Goal: Information Seeking & Learning: Learn about a topic

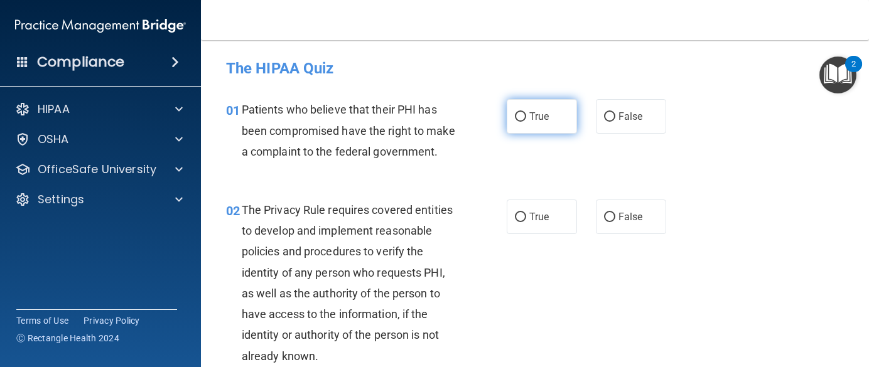
click at [523, 112] on label "True" at bounding box center [542, 116] width 70 height 35
click at [523, 112] on input "True" at bounding box center [520, 116] width 11 height 9
radio input "true"
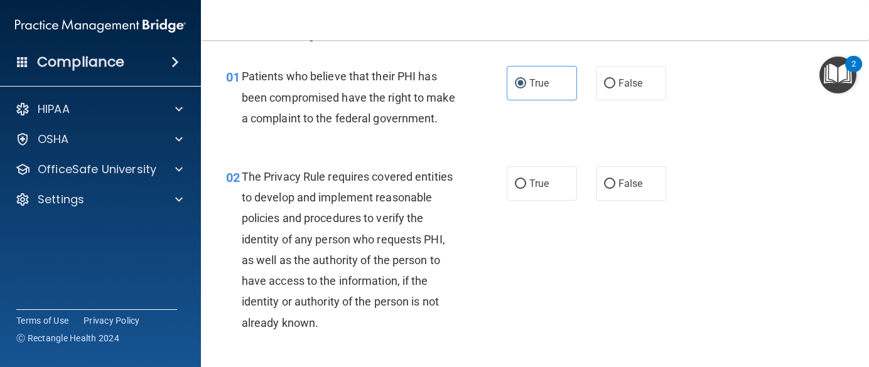
scroll to position [63, 0]
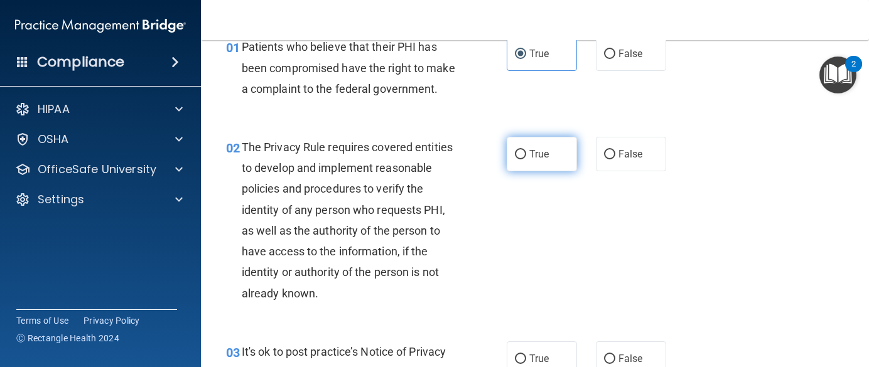
click at [515, 159] on input "True" at bounding box center [520, 154] width 11 height 9
radio input "true"
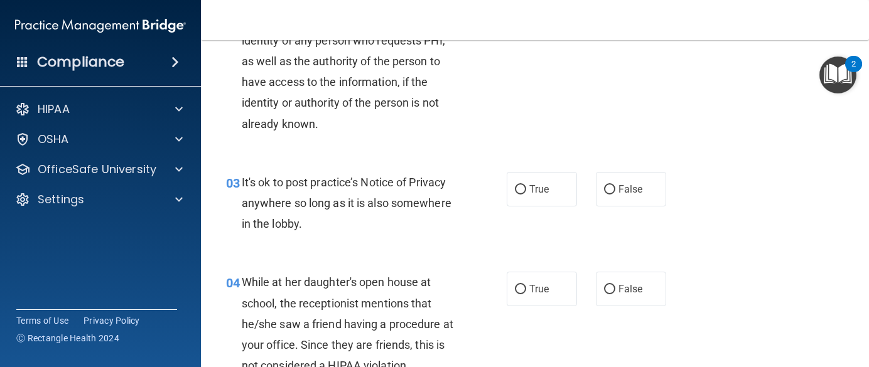
scroll to position [251, 0]
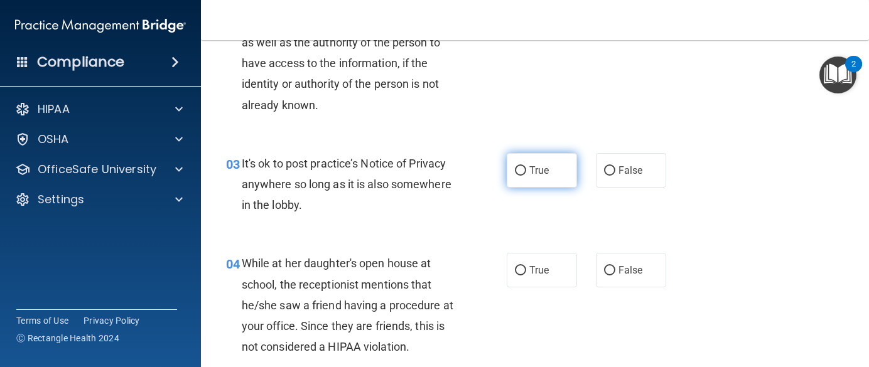
click at [515, 188] on label "True" at bounding box center [542, 170] width 70 height 35
click at [515, 176] on input "True" at bounding box center [520, 170] width 11 height 9
radio input "true"
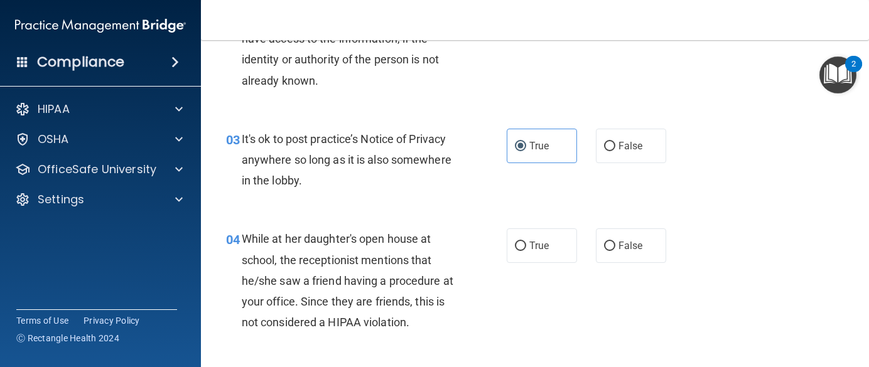
scroll to position [314, 0]
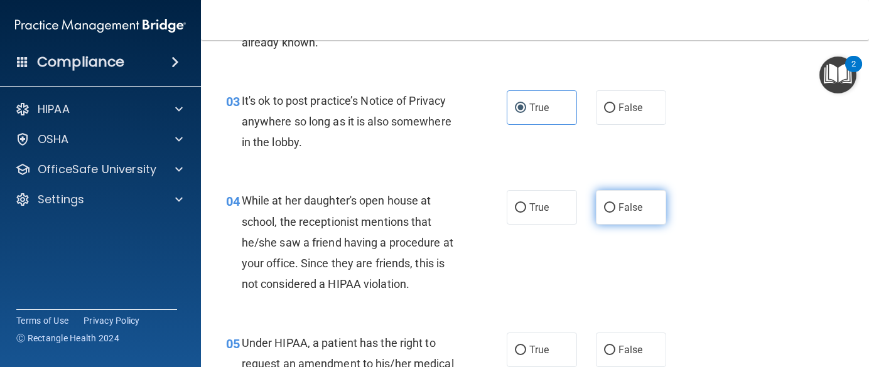
click at [627, 213] on span "False" at bounding box center [630, 208] width 24 height 12
click at [615, 213] on input "False" at bounding box center [609, 207] width 11 height 9
radio input "true"
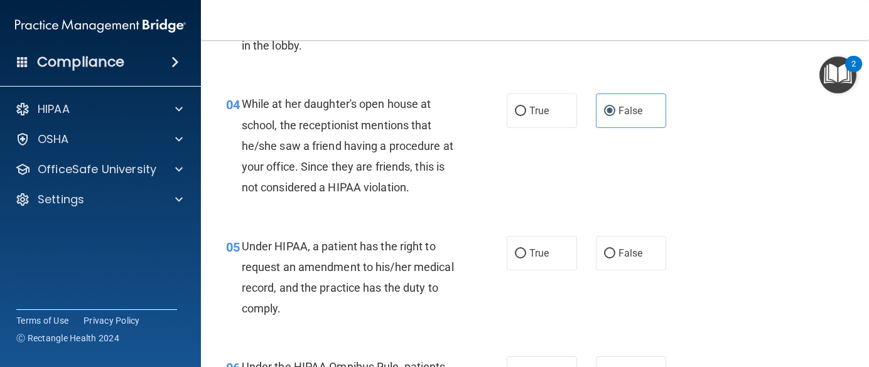
scroll to position [440, 0]
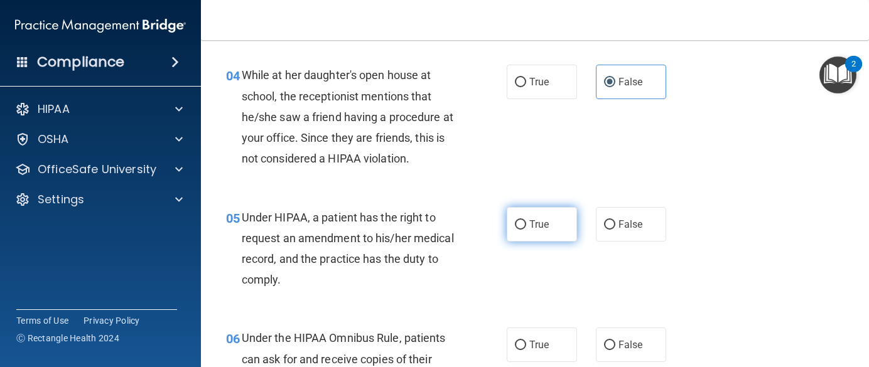
click at [515, 236] on label "True" at bounding box center [542, 224] width 70 height 35
click at [515, 230] on input "True" at bounding box center [520, 224] width 11 height 9
radio input "true"
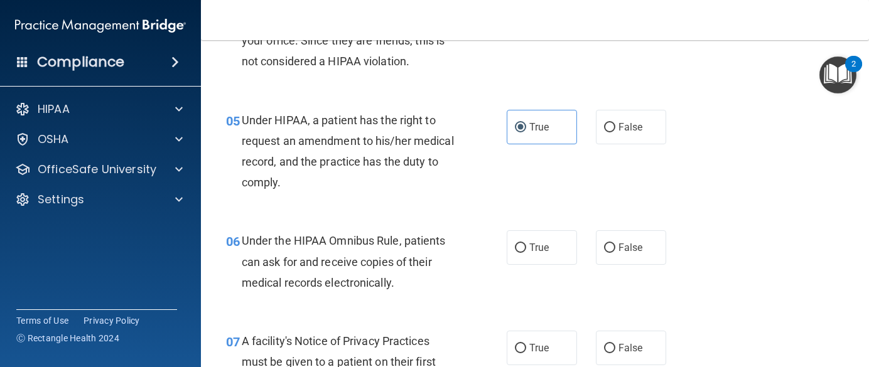
scroll to position [565, 0]
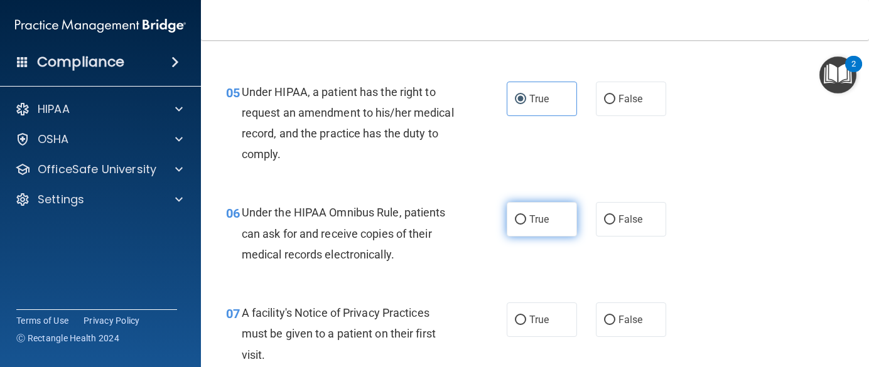
click at [529, 225] on span "True" at bounding box center [538, 219] width 19 height 12
click at [526, 225] on input "True" at bounding box center [520, 219] width 11 height 9
radio input "true"
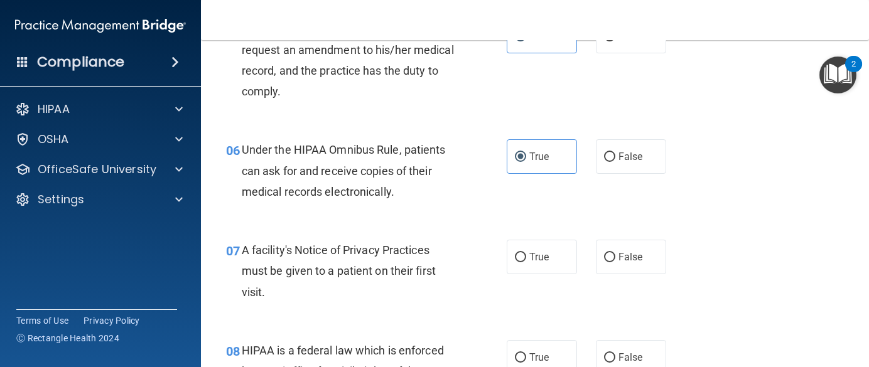
scroll to position [691, 0]
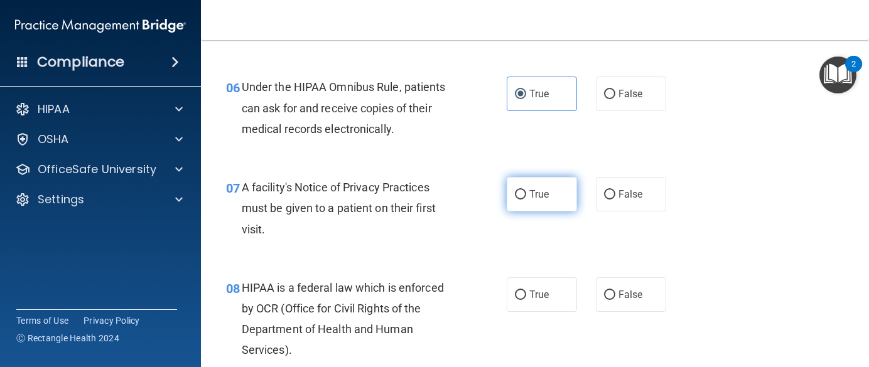
click at [528, 212] on label "True" at bounding box center [542, 194] width 70 height 35
click at [526, 200] on input "True" at bounding box center [520, 194] width 11 height 9
radio input "true"
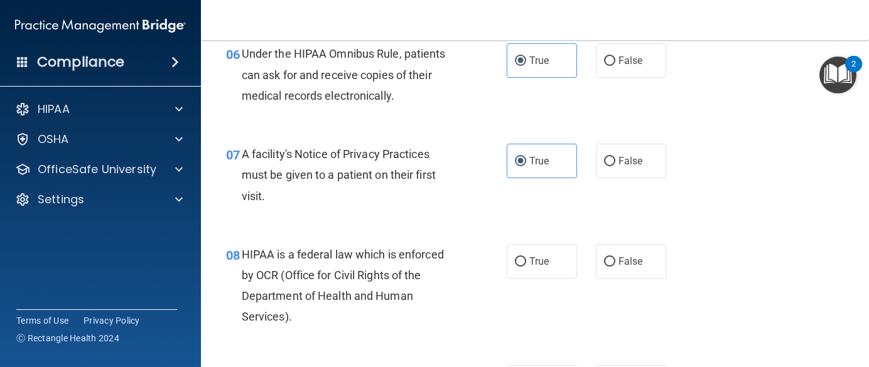
scroll to position [753, 0]
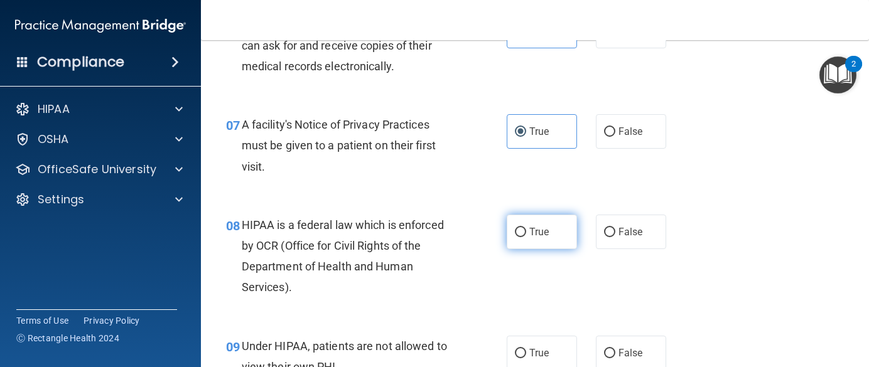
click at [516, 237] on input "True" at bounding box center [520, 232] width 11 height 9
radio input "true"
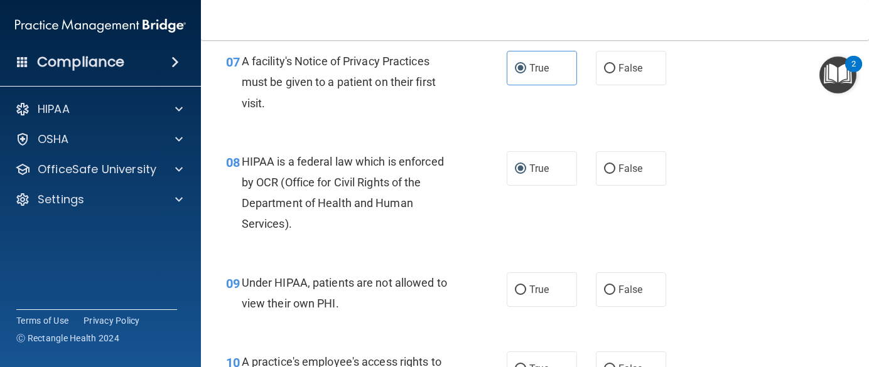
scroll to position [879, 0]
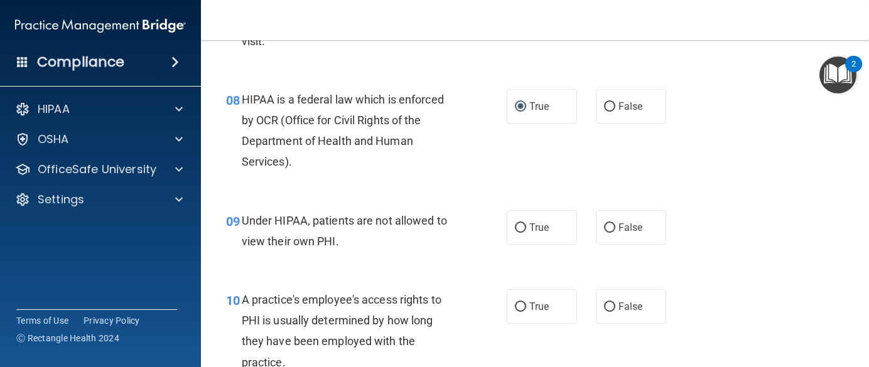
click at [516, 258] on div "09 Under HIPAA, patients are not allowed to view their own PHI." at bounding box center [366, 234] width 318 height 48
click at [524, 245] on label "True" at bounding box center [542, 227] width 70 height 35
click at [524, 233] on input "True" at bounding box center [520, 228] width 11 height 9
radio input "true"
click at [519, 321] on label "True" at bounding box center [542, 306] width 70 height 35
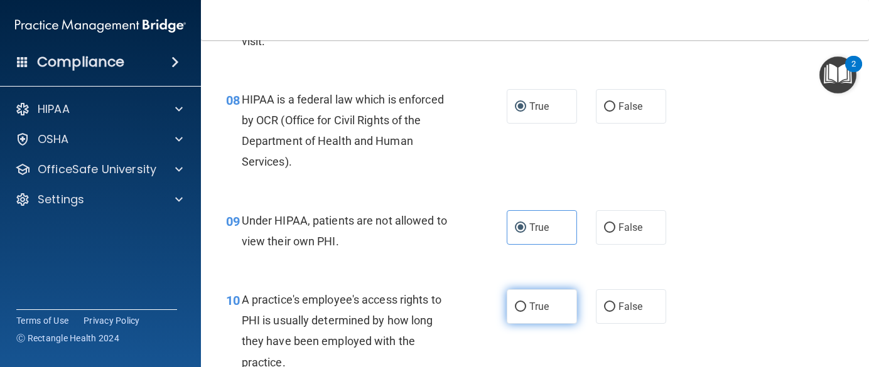
click at [519, 312] on input "True" at bounding box center [520, 307] width 11 height 9
radio input "true"
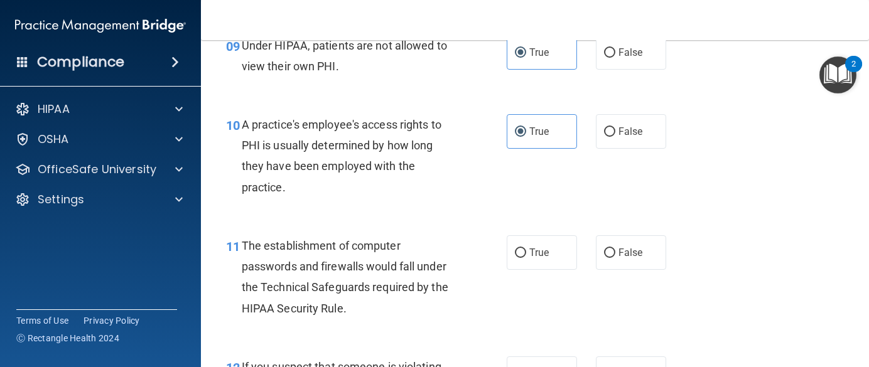
scroll to position [1067, 0]
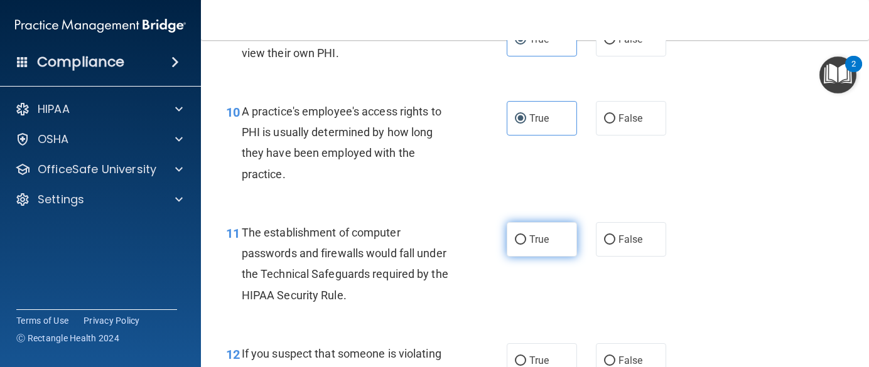
click at [537, 246] on span "True" at bounding box center [538, 240] width 19 height 12
click at [526, 245] on input "True" at bounding box center [520, 239] width 11 height 9
radio input "true"
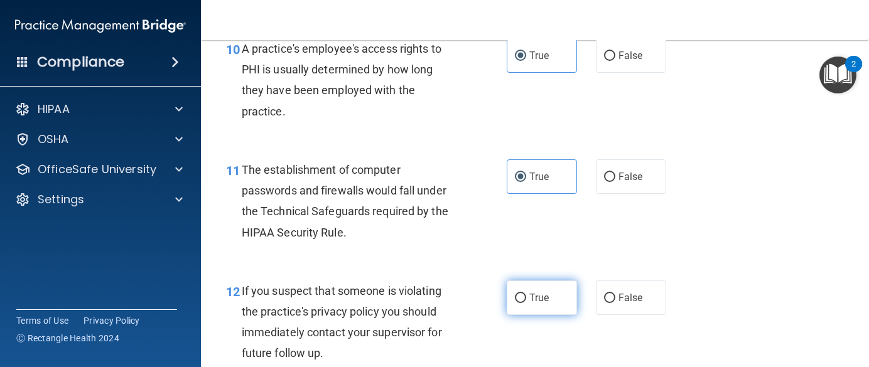
click at [528, 305] on label "True" at bounding box center [542, 298] width 70 height 35
click at [526, 303] on input "True" at bounding box center [520, 298] width 11 height 9
radio input "true"
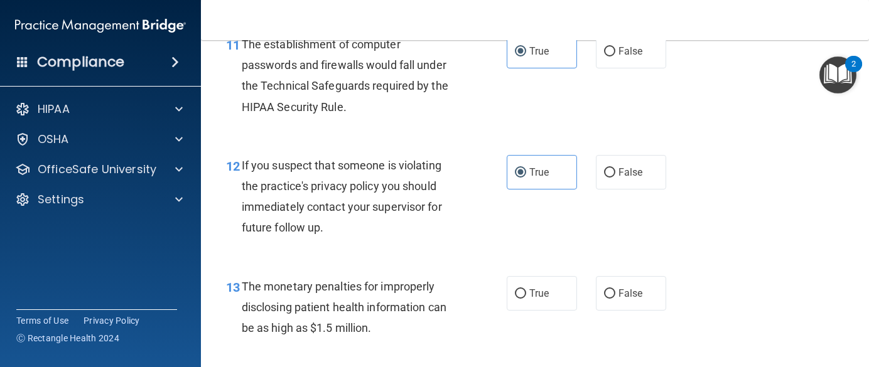
scroll to position [1319, 0]
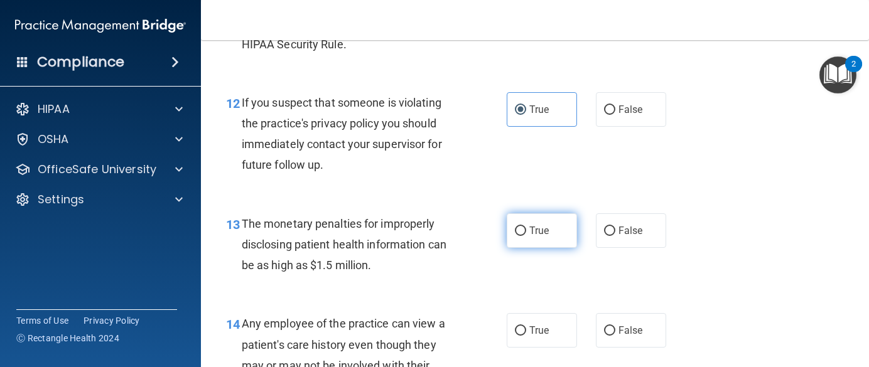
click at [533, 248] on label "True" at bounding box center [542, 230] width 70 height 35
click at [526, 236] on input "True" at bounding box center [520, 231] width 11 height 9
radio input "true"
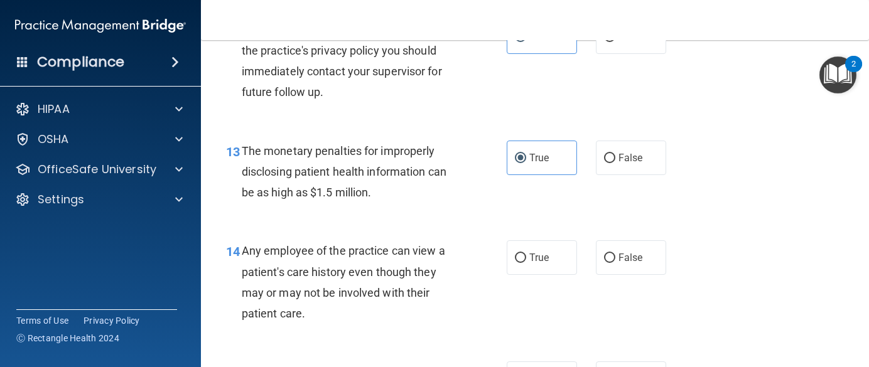
scroll to position [1444, 0]
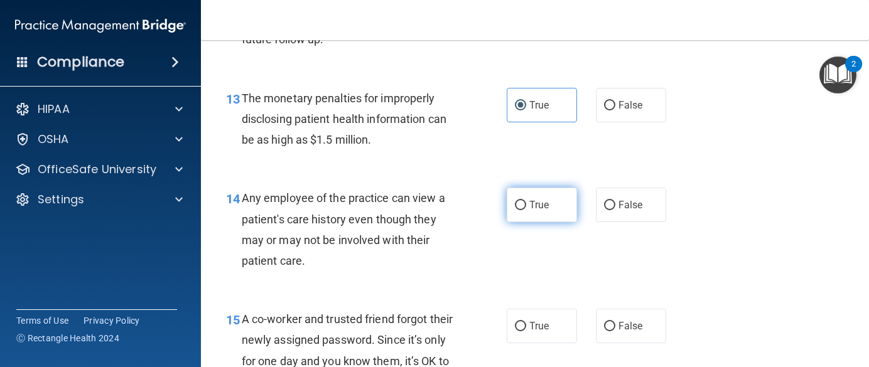
click at [542, 222] on label "True" at bounding box center [542, 205] width 70 height 35
click at [526, 210] on input "True" at bounding box center [520, 205] width 11 height 9
radio input "true"
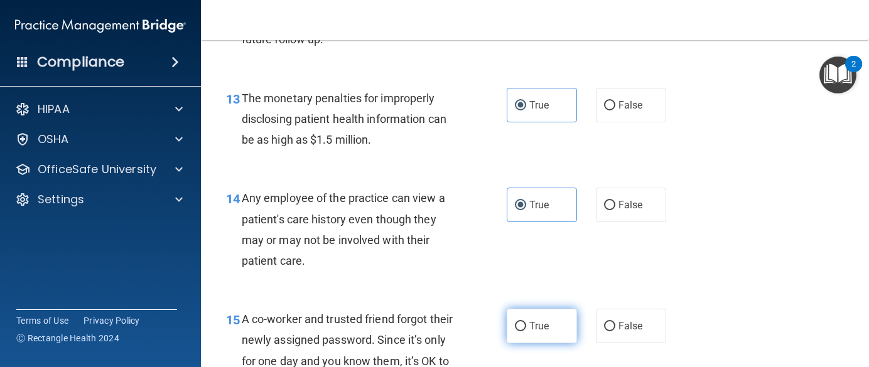
click at [517, 339] on label "True" at bounding box center [542, 326] width 70 height 35
click at [517, 332] on input "True" at bounding box center [520, 326] width 11 height 9
radio input "true"
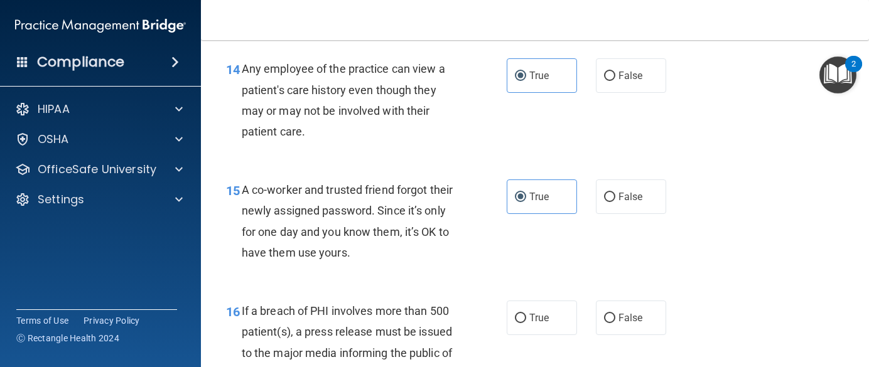
scroll to position [1633, 0]
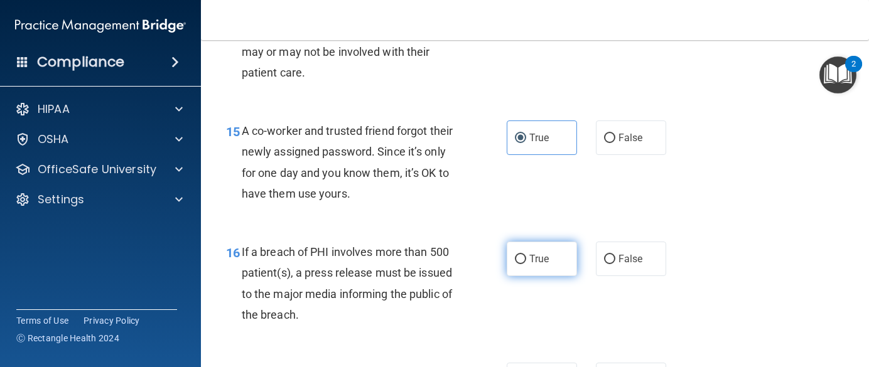
click at [536, 273] on label "True" at bounding box center [542, 259] width 70 height 35
click at [526, 264] on input "True" at bounding box center [520, 259] width 11 height 9
radio input "true"
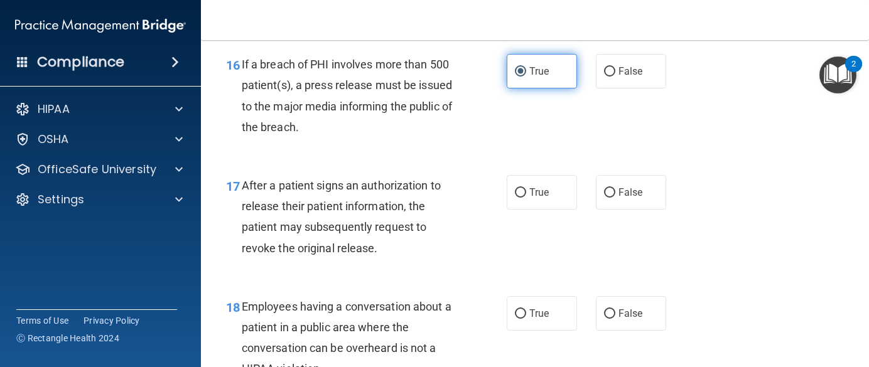
scroll to position [1821, 0]
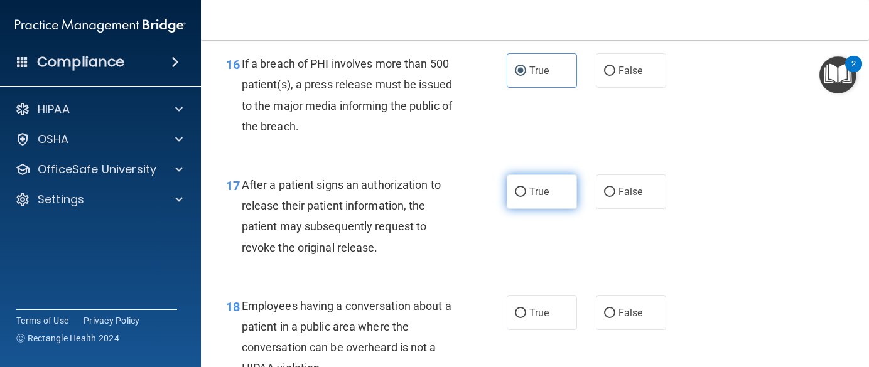
click at [542, 209] on label "True" at bounding box center [542, 192] width 70 height 35
click at [526, 197] on input "True" at bounding box center [520, 192] width 11 height 9
radio input "true"
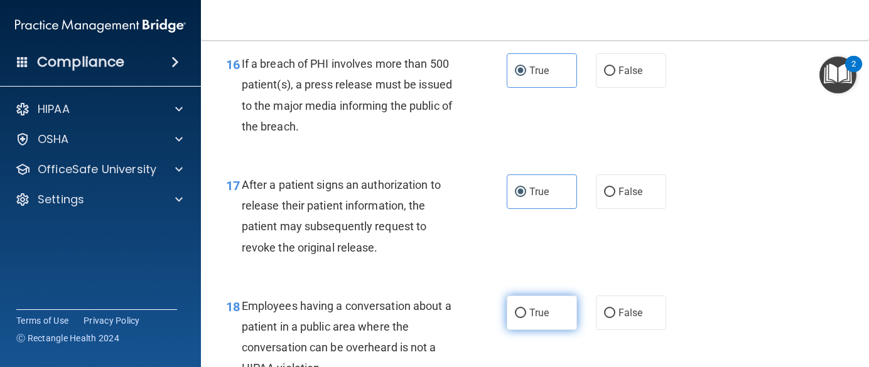
click at [522, 328] on label "True" at bounding box center [542, 313] width 70 height 35
click at [522, 318] on input "True" at bounding box center [520, 313] width 11 height 9
radio input "true"
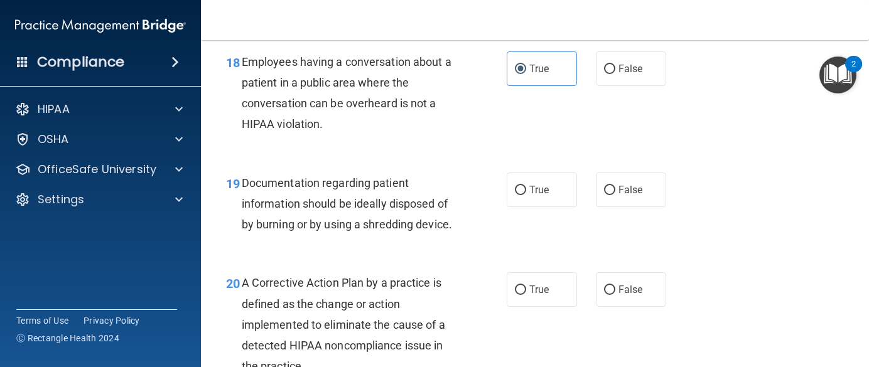
scroll to position [2072, 0]
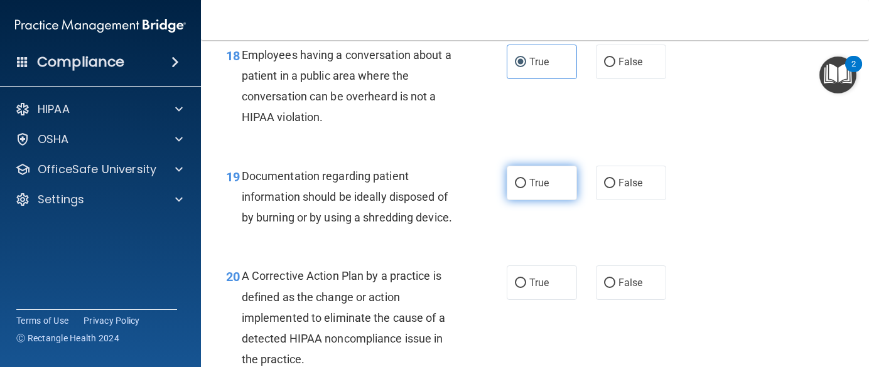
click at [544, 200] on label "True" at bounding box center [542, 183] width 70 height 35
click at [526, 188] on input "True" at bounding box center [520, 183] width 11 height 9
radio input "true"
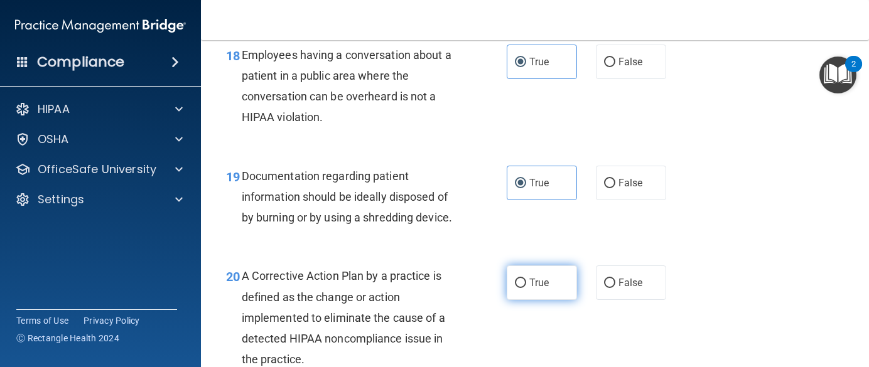
click at [531, 289] on span "True" at bounding box center [538, 283] width 19 height 12
click at [526, 288] on input "True" at bounding box center [520, 283] width 11 height 9
radio input "true"
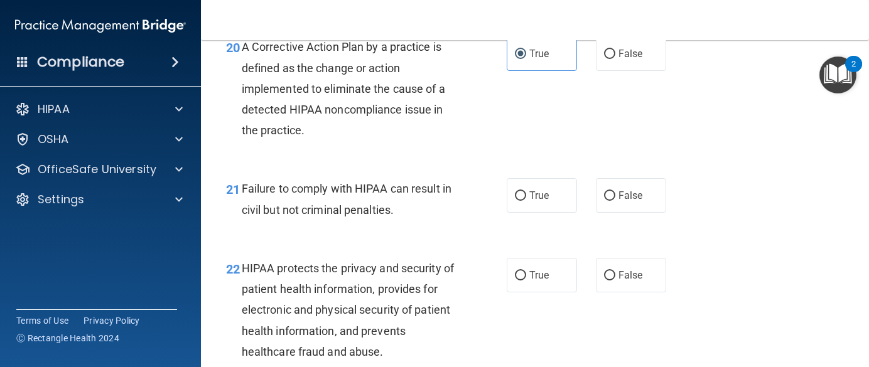
scroll to position [2323, 0]
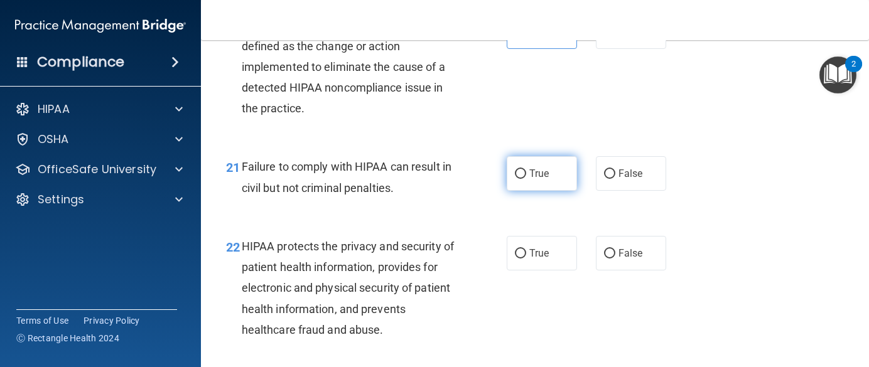
click at [539, 191] on label "True" at bounding box center [542, 173] width 70 height 35
click at [526, 179] on input "True" at bounding box center [520, 174] width 11 height 9
radio input "true"
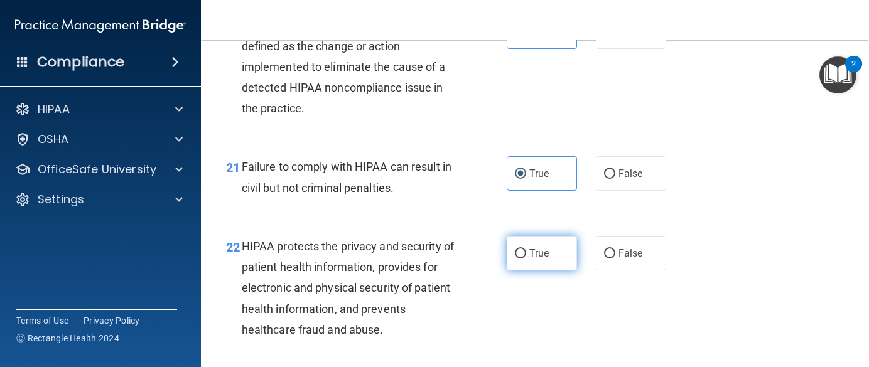
click at [531, 259] on span "True" at bounding box center [538, 253] width 19 height 12
click at [526, 259] on input "True" at bounding box center [520, 253] width 11 height 9
radio input "true"
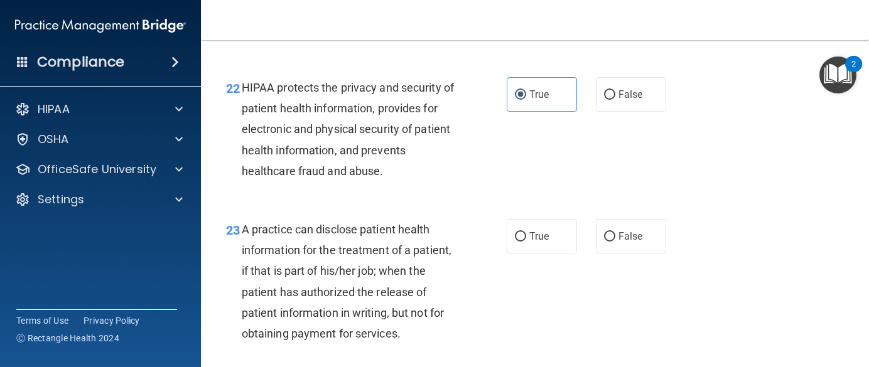
scroll to position [2512, 0]
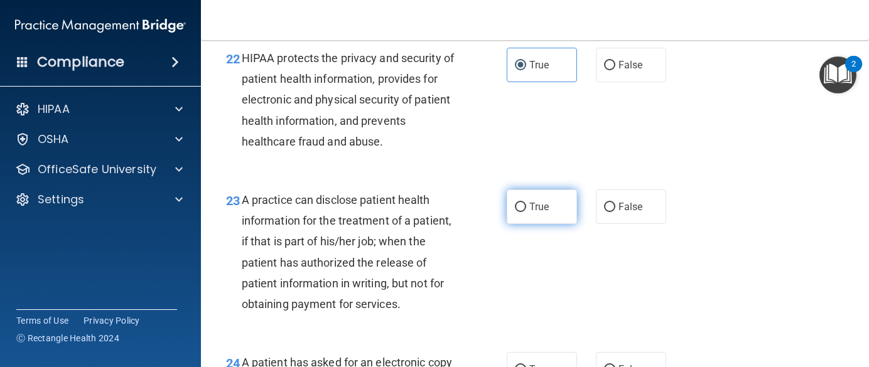
click at [548, 224] on label "True" at bounding box center [542, 207] width 70 height 35
click at [526, 212] on input "True" at bounding box center [520, 207] width 11 height 9
radio input "true"
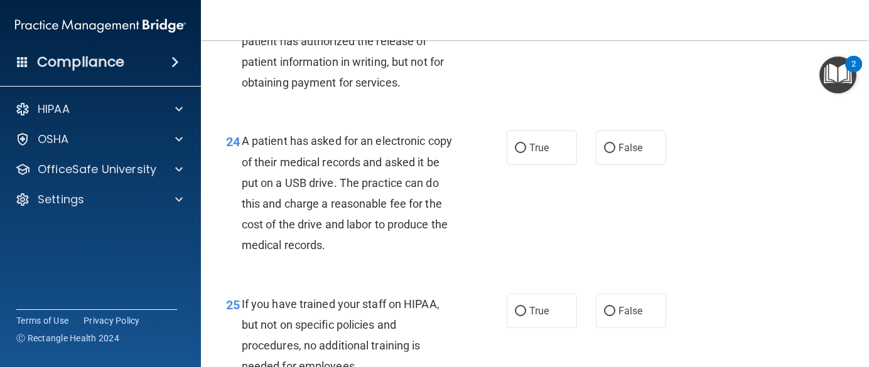
scroll to position [2763, 0]
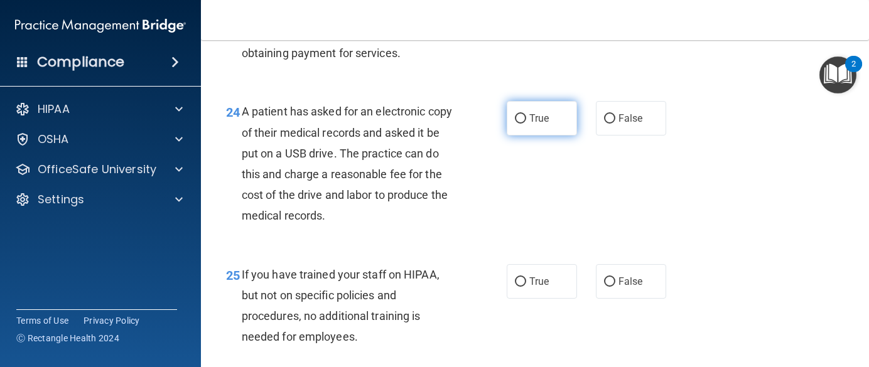
click at [542, 124] on span "True" at bounding box center [538, 118] width 19 height 12
click at [526, 124] on input "True" at bounding box center [520, 118] width 11 height 9
radio input "true"
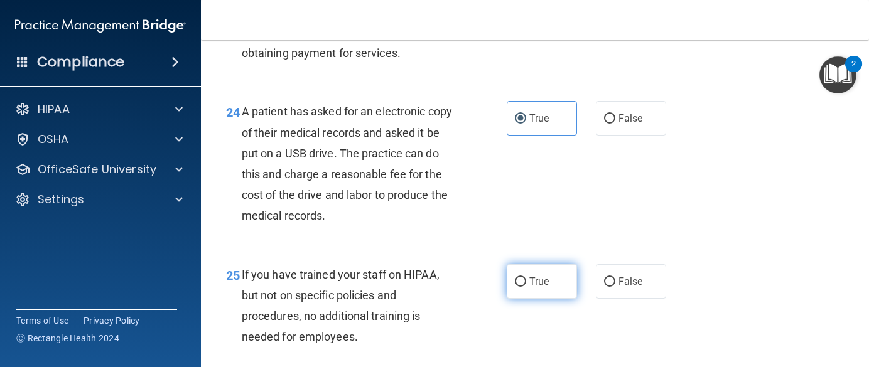
click at [532, 299] on label "True" at bounding box center [542, 281] width 70 height 35
click at [526, 287] on input "True" at bounding box center [520, 282] width 11 height 9
radio input "true"
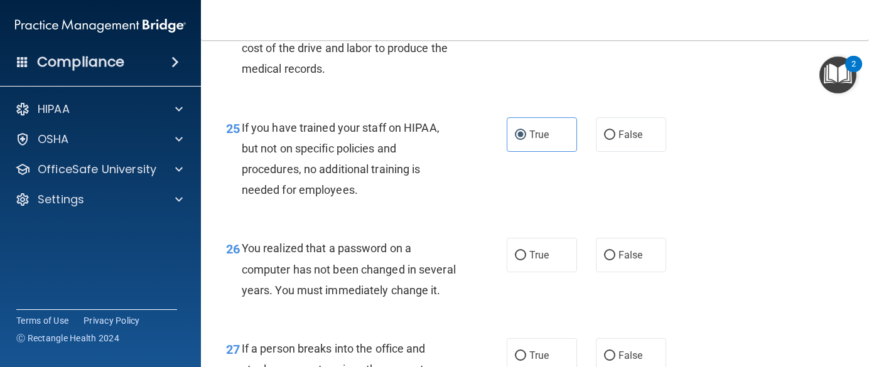
scroll to position [2951, 0]
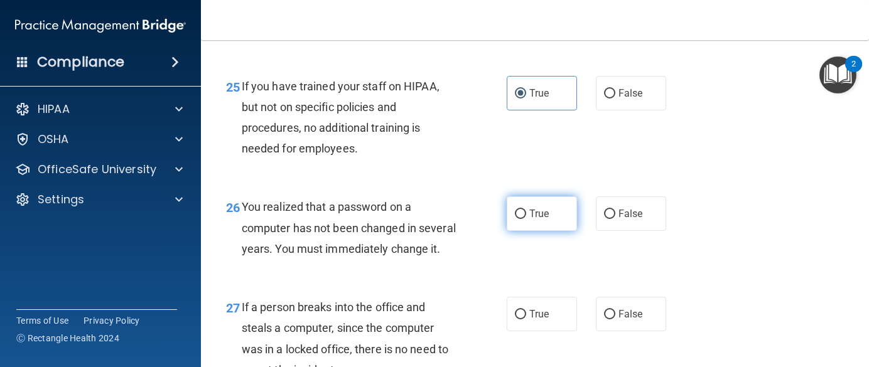
click at [544, 220] on span "True" at bounding box center [538, 214] width 19 height 12
click at [526, 219] on input "True" at bounding box center [520, 214] width 11 height 9
radio input "true"
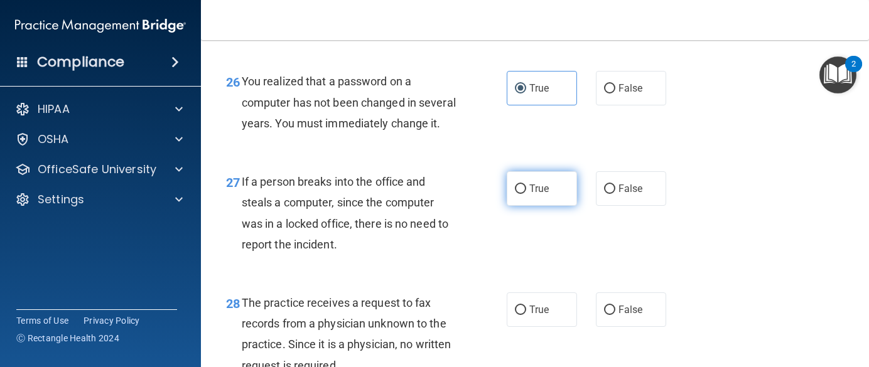
click at [543, 195] on span "True" at bounding box center [538, 189] width 19 height 12
click at [526, 194] on input "True" at bounding box center [520, 189] width 11 height 9
radio input "true"
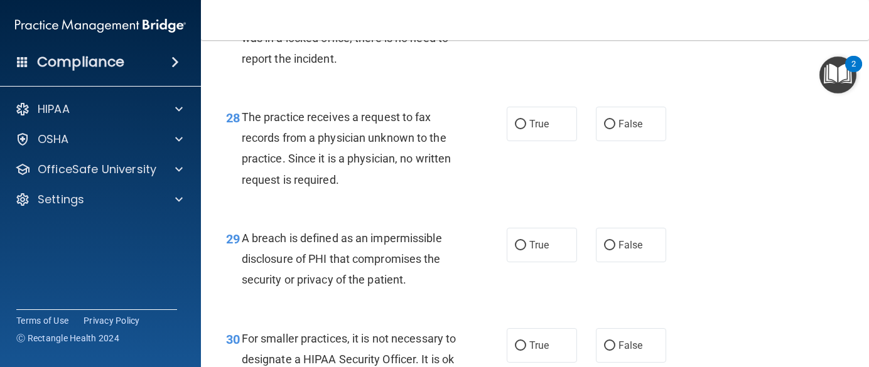
scroll to position [3265, 0]
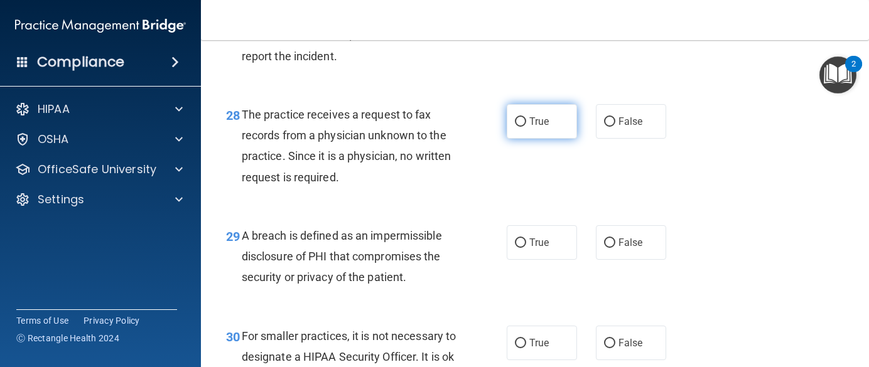
click at [535, 139] on label "True" at bounding box center [542, 121] width 70 height 35
click at [526, 127] on input "True" at bounding box center [520, 121] width 11 height 9
radio input "true"
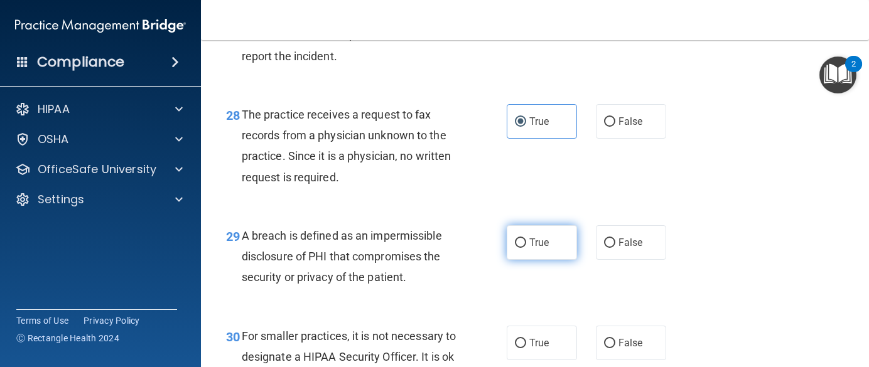
click at [544, 249] on span "True" at bounding box center [538, 243] width 19 height 12
click at [526, 248] on input "True" at bounding box center [520, 243] width 11 height 9
radio input "true"
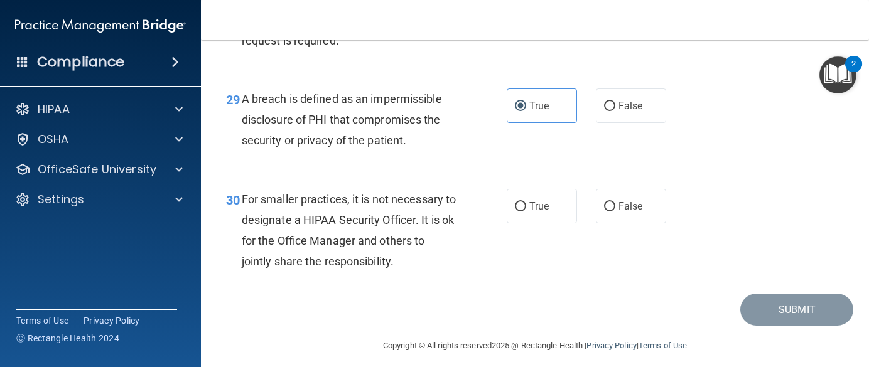
scroll to position [3453, 0]
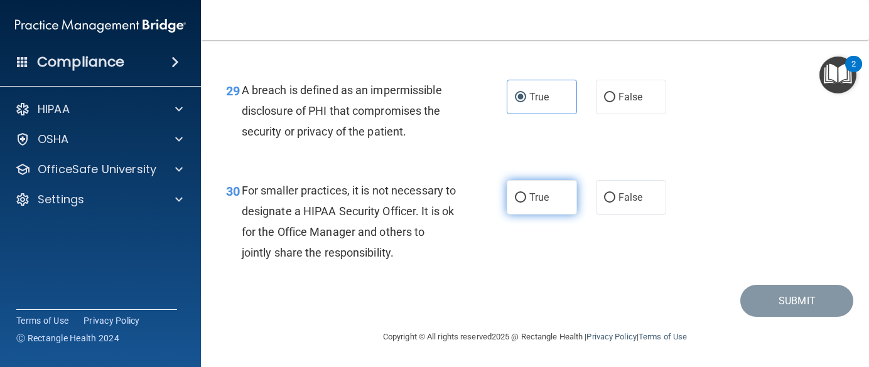
click at [537, 203] on span "True" at bounding box center [538, 198] width 19 height 12
click at [526, 203] on input "True" at bounding box center [520, 197] width 11 height 9
radio input "true"
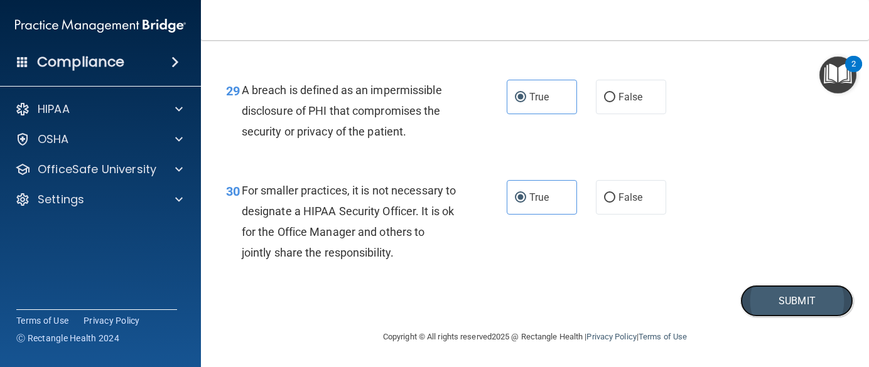
click at [748, 317] on button "Submit" at bounding box center [796, 301] width 113 height 32
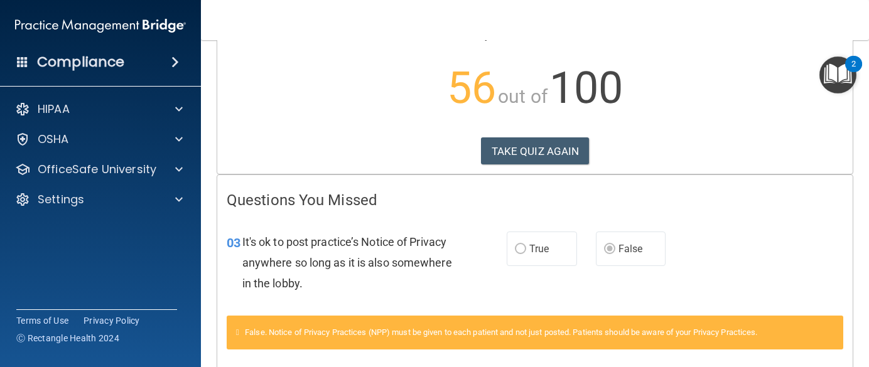
scroll to position [3, 0]
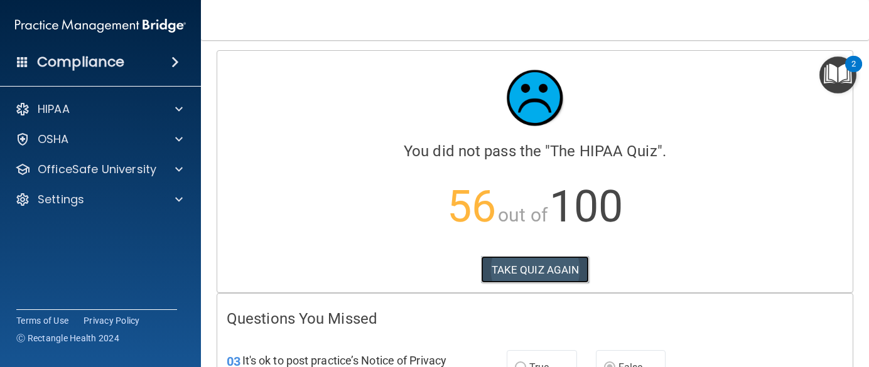
click at [518, 269] on button "TAKE QUIZ AGAIN" at bounding box center [535, 270] width 109 height 28
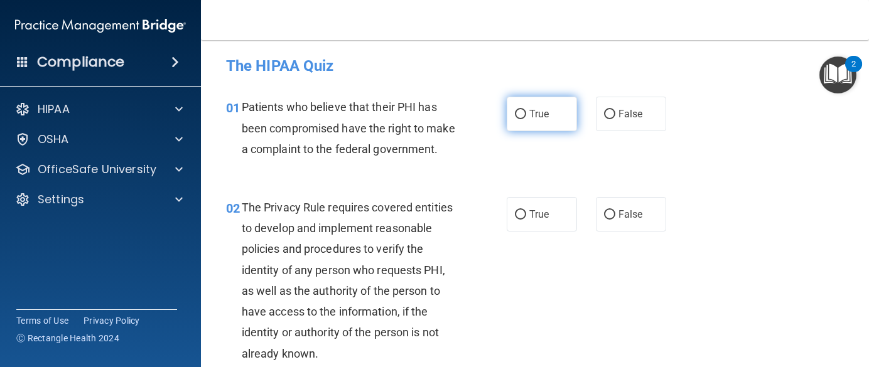
click at [529, 111] on span "True" at bounding box center [538, 114] width 19 height 12
click at [526, 111] on input "True" at bounding box center [520, 114] width 11 height 9
radio input "true"
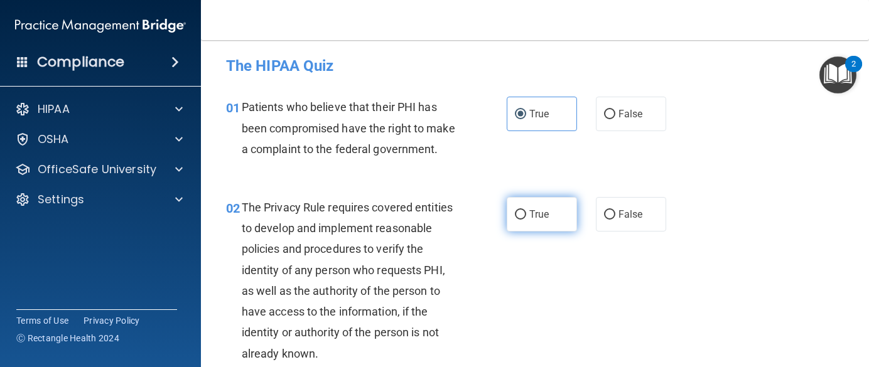
click at [522, 232] on label "True" at bounding box center [542, 214] width 70 height 35
click at [522, 220] on input "True" at bounding box center [520, 214] width 11 height 9
radio input "true"
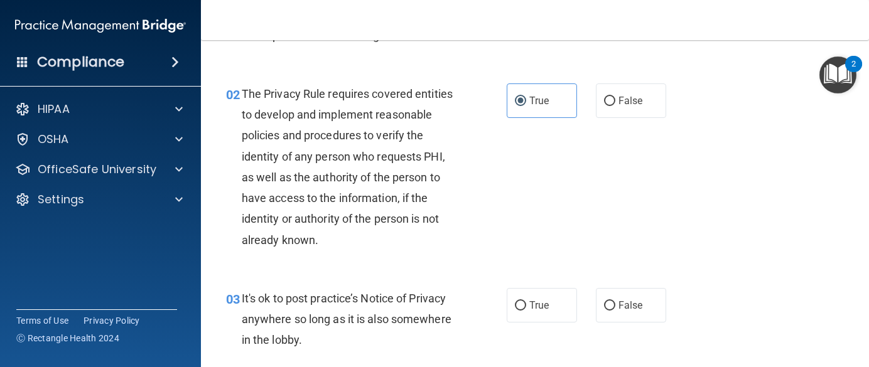
scroll to position [128, 0]
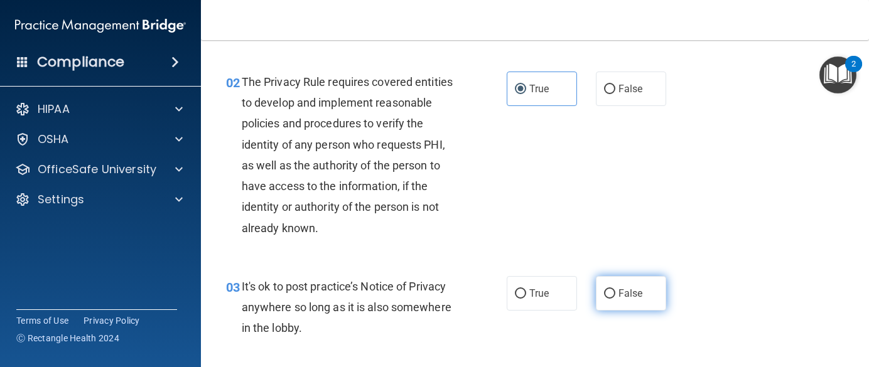
click at [606, 299] on input "False" at bounding box center [609, 293] width 11 height 9
radio input "true"
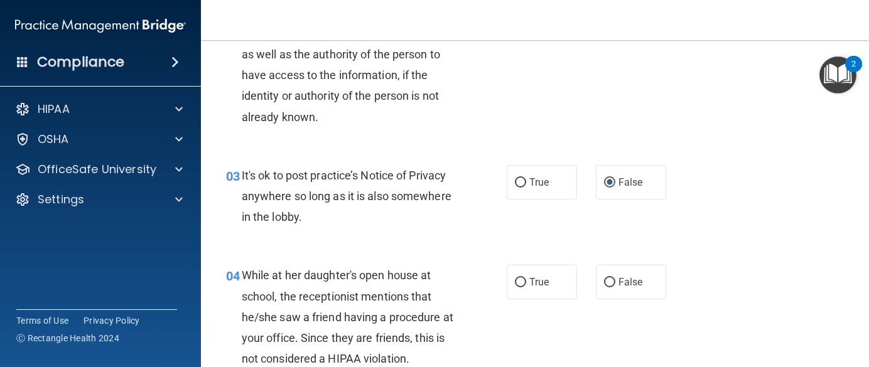
scroll to position [316, 0]
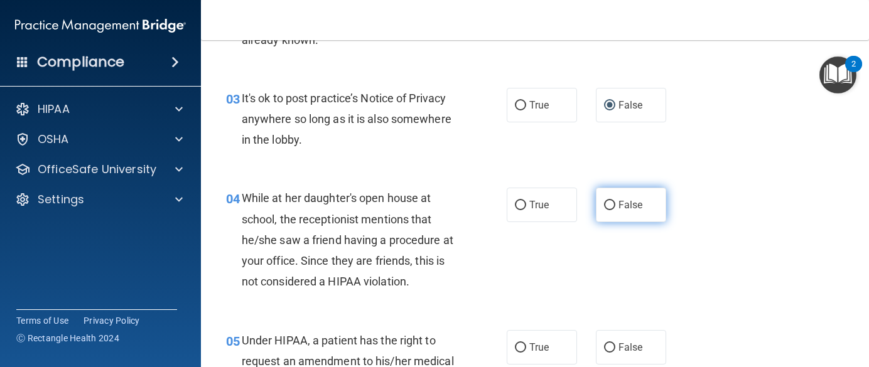
click at [602, 222] on label "False" at bounding box center [631, 205] width 70 height 35
click at [604, 210] on input "False" at bounding box center [609, 205] width 11 height 9
radio input "true"
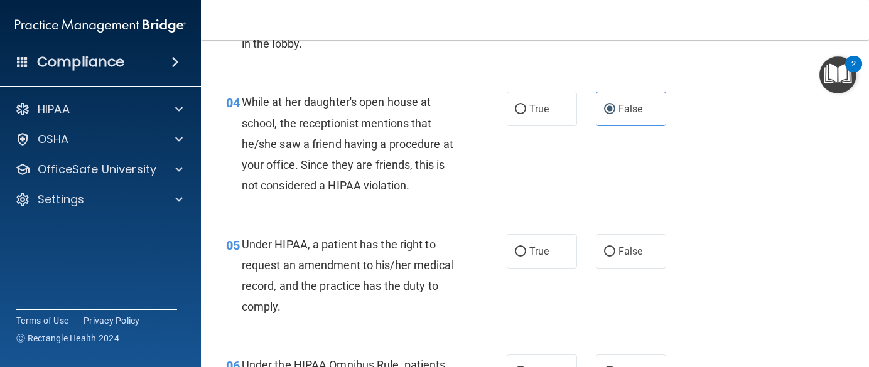
scroll to position [442, 0]
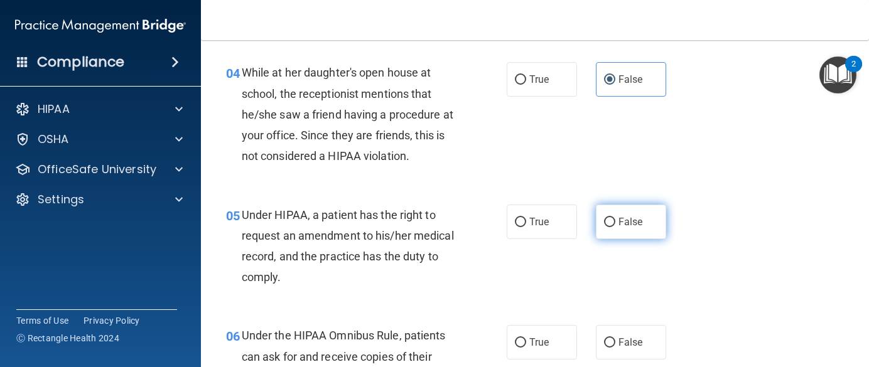
click at [627, 235] on label "False" at bounding box center [631, 222] width 70 height 35
click at [615, 227] on input "False" at bounding box center [609, 222] width 11 height 9
radio input "true"
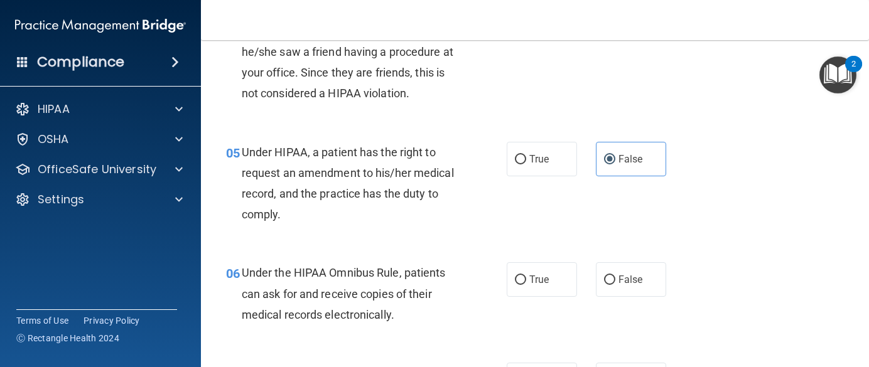
scroll to position [568, 0]
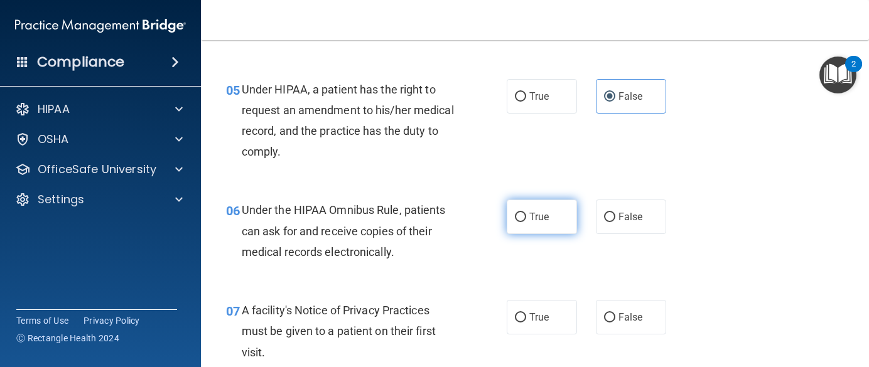
click at [509, 234] on label "True" at bounding box center [542, 217] width 70 height 35
click at [515, 222] on input "True" at bounding box center [520, 217] width 11 height 9
radio input "true"
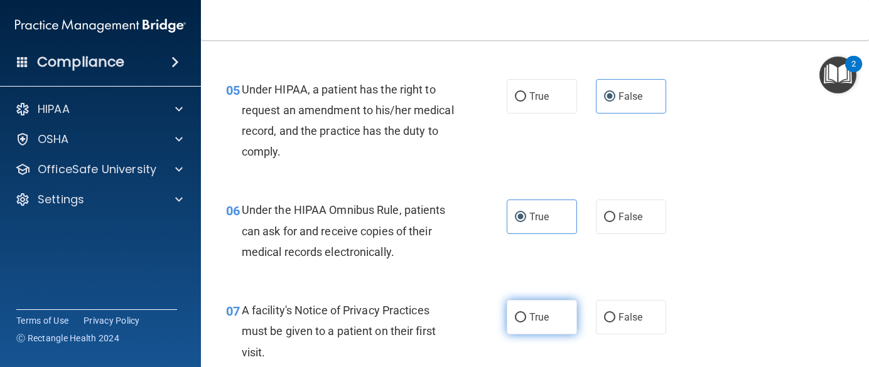
click at [520, 323] on input "True" at bounding box center [520, 317] width 11 height 9
radio input "true"
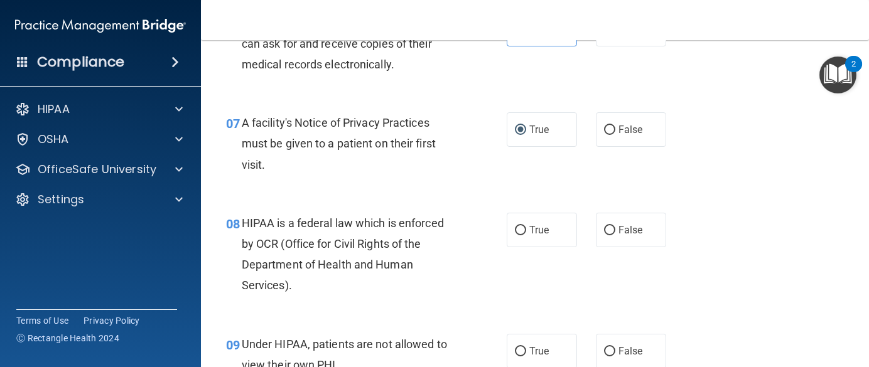
scroll to position [756, 0]
click at [516, 247] on label "True" at bounding box center [542, 229] width 70 height 35
click at [516, 235] on input "True" at bounding box center [520, 229] width 11 height 9
radio input "true"
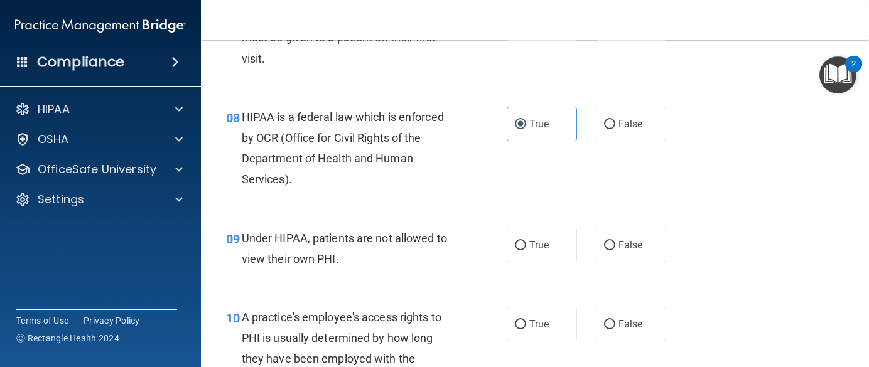
scroll to position [882, 0]
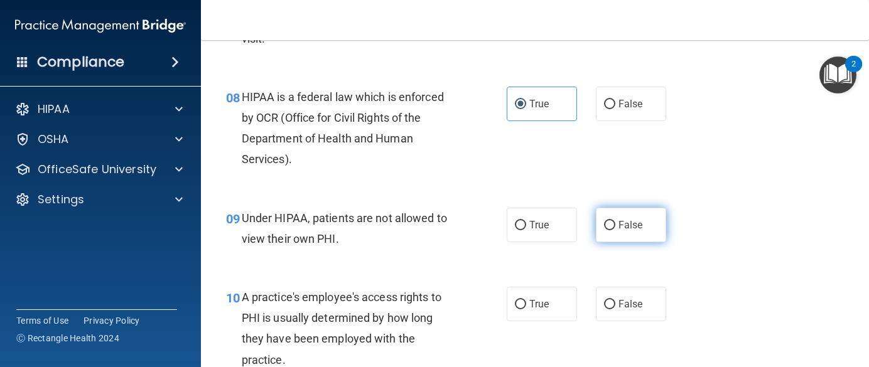
click at [614, 242] on label "False" at bounding box center [631, 225] width 70 height 35
click at [614, 230] on input "False" at bounding box center [609, 225] width 11 height 9
radio input "true"
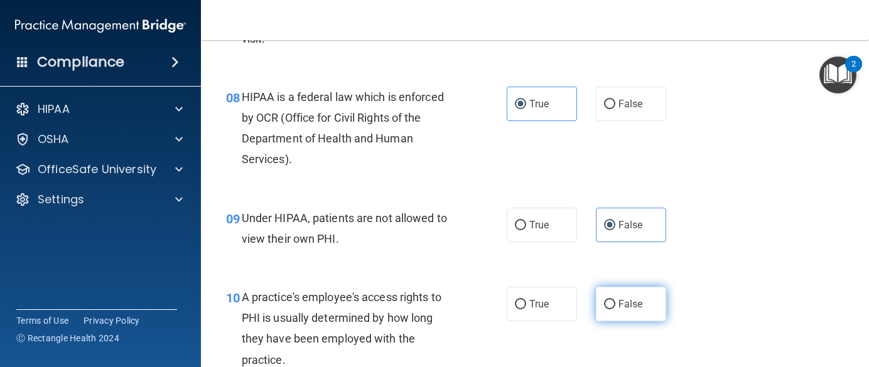
click at [605, 310] on input "False" at bounding box center [609, 304] width 11 height 9
radio input "true"
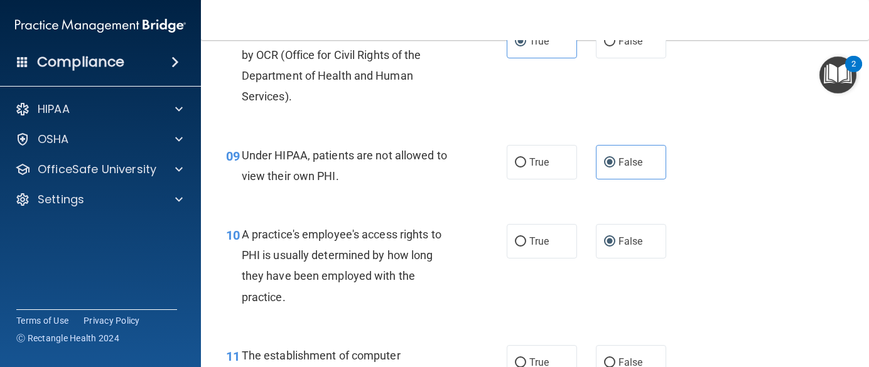
scroll to position [1007, 0]
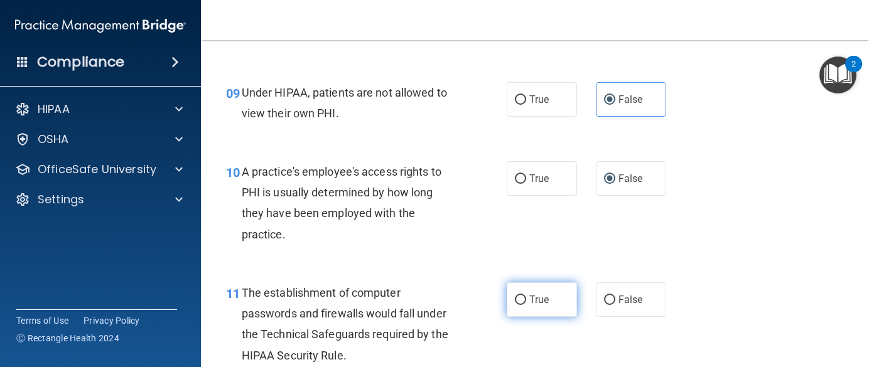
click at [519, 314] on label "True" at bounding box center [542, 300] width 70 height 35
click at [519, 305] on input "True" at bounding box center [520, 300] width 11 height 9
radio input "true"
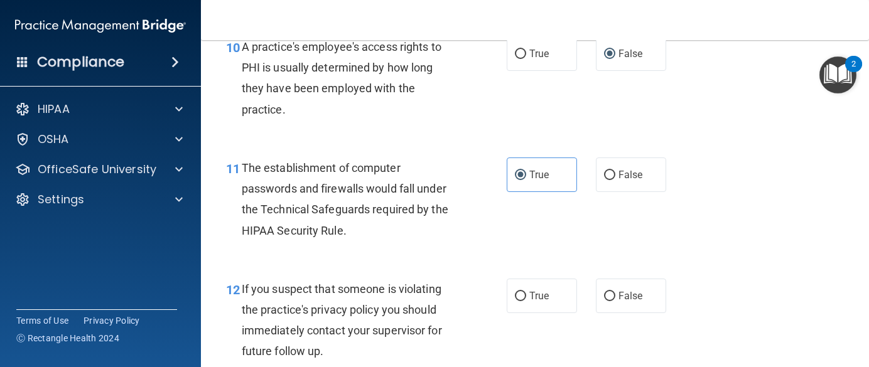
scroll to position [1133, 0]
click at [526, 308] on label "True" at bounding box center [542, 295] width 70 height 35
click at [526, 301] on input "True" at bounding box center [520, 295] width 11 height 9
radio input "true"
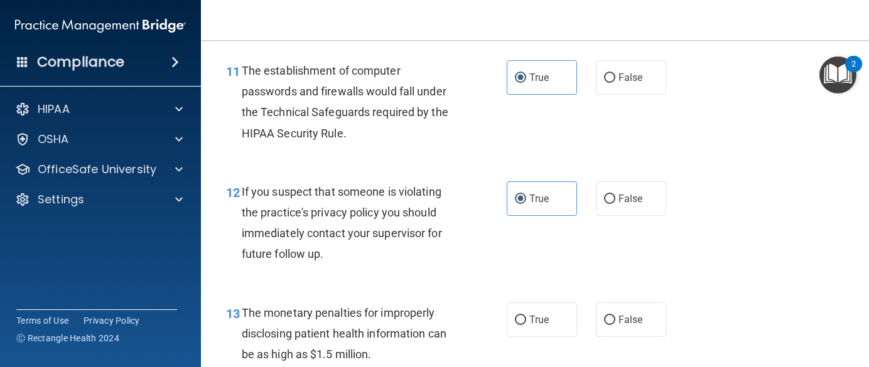
scroll to position [1258, 0]
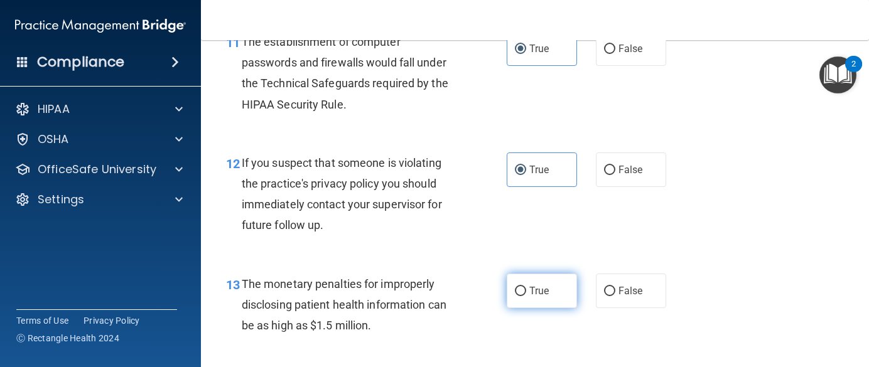
click at [524, 296] on label "True" at bounding box center [542, 291] width 70 height 35
click at [524, 296] on input "True" at bounding box center [520, 291] width 11 height 9
radio input "true"
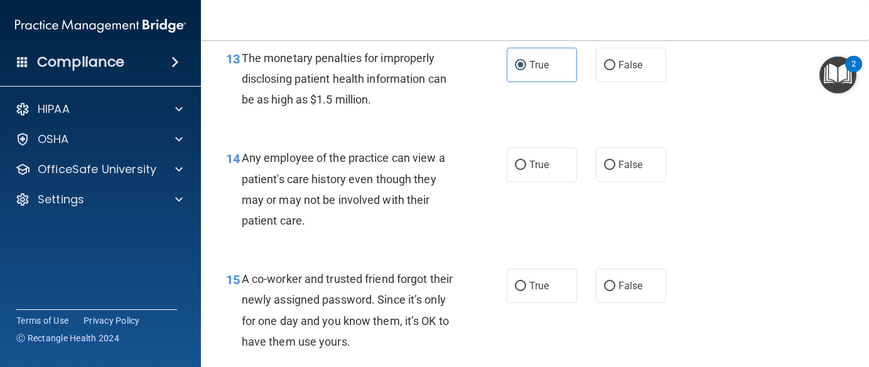
scroll to position [1509, 0]
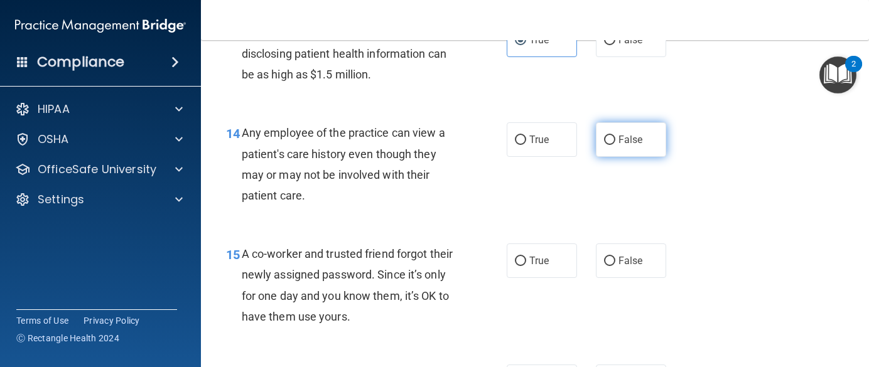
click at [612, 157] on label "False" at bounding box center [631, 139] width 70 height 35
click at [612, 145] on input "False" at bounding box center [609, 140] width 11 height 9
radio input "true"
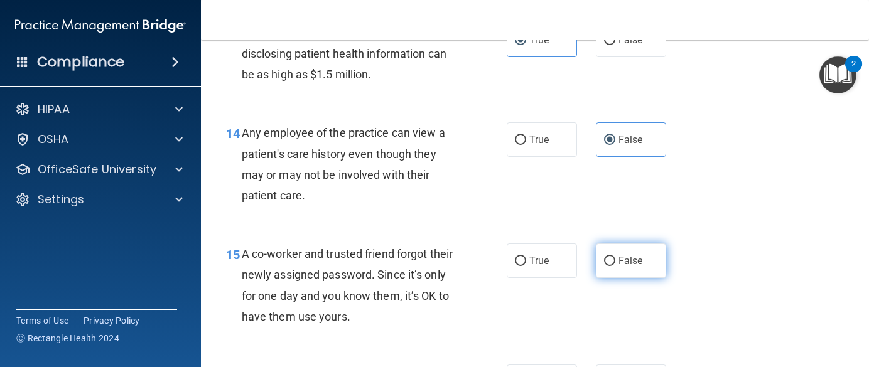
click at [612, 278] on label "False" at bounding box center [631, 261] width 70 height 35
click at [612, 266] on input "False" at bounding box center [609, 261] width 11 height 9
radio input "true"
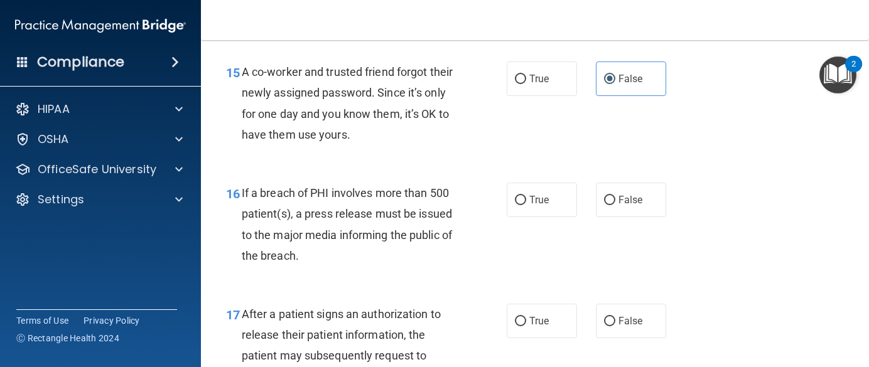
scroll to position [1698, 0]
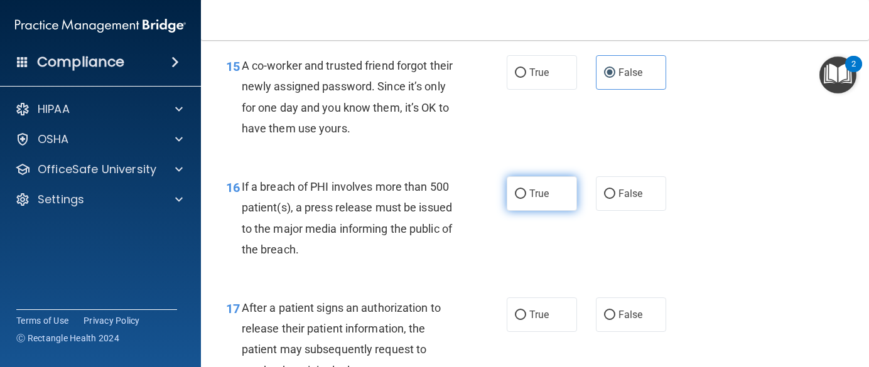
click at [524, 211] on label "True" at bounding box center [542, 193] width 70 height 35
click at [524, 199] on input "True" at bounding box center [520, 194] width 11 height 9
radio input "true"
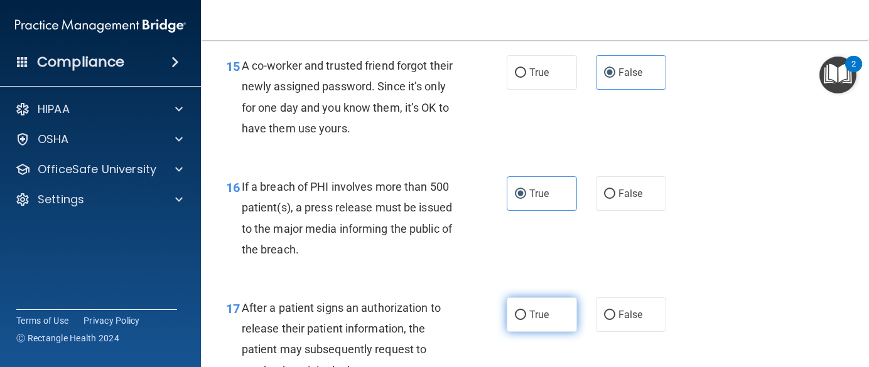
click at [532, 321] on span "True" at bounding box center [538, 315] width 19 height 12
click at [526, 320] on input "True" at bounding box center [520, 315] width 11 height 9
radio input "true"
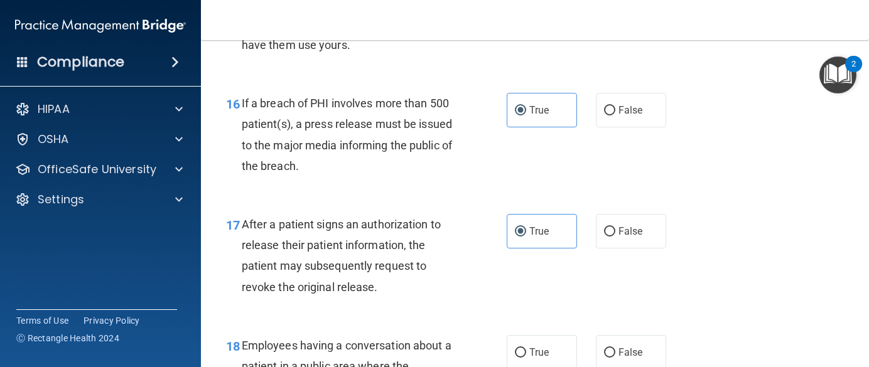
scroll to position [1823, 0]
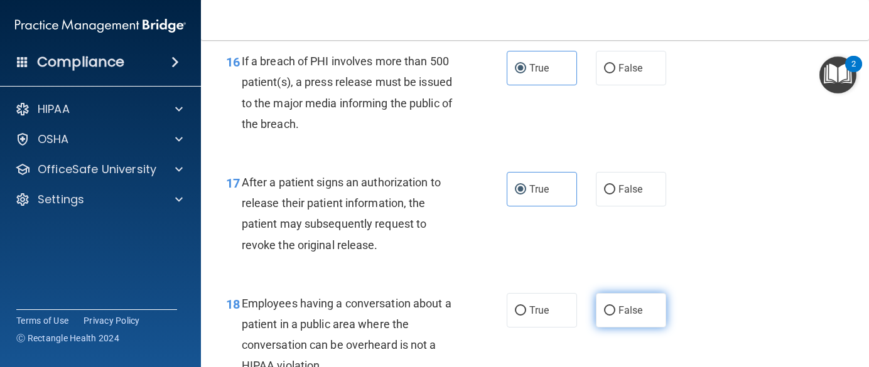
click at [618, 316] on span "False" at bounding box center [630, 311] width 24 height 12
click at [615, 316] on input "False" at bounding box center [609, 310] width 11 height 9
radio input "true"
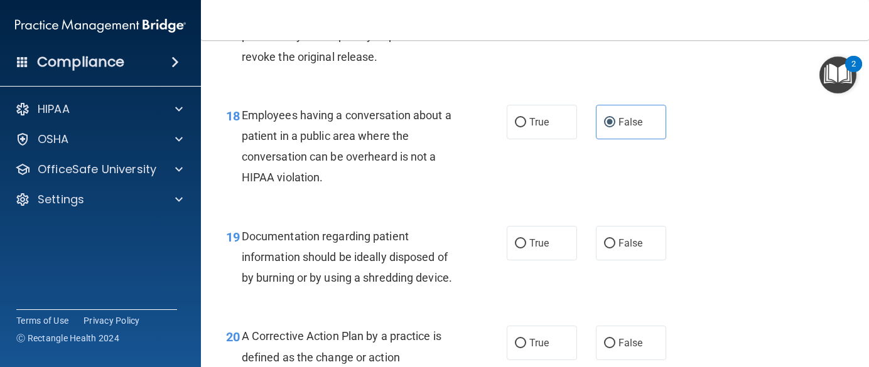
scroll to position [2075, 0]
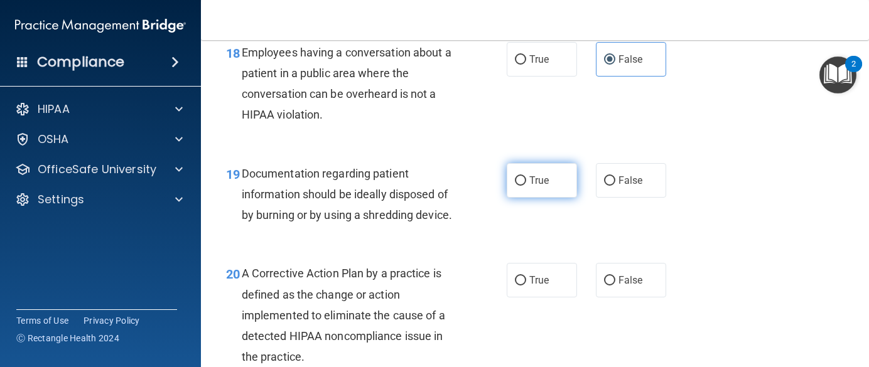
click at [514, 198] on label "True" at bounding box center [542, 180] width 70 height 35
click at [515, 186] on input "True" at bounding box center [520, 180] width 11 height 9
radio input "true"
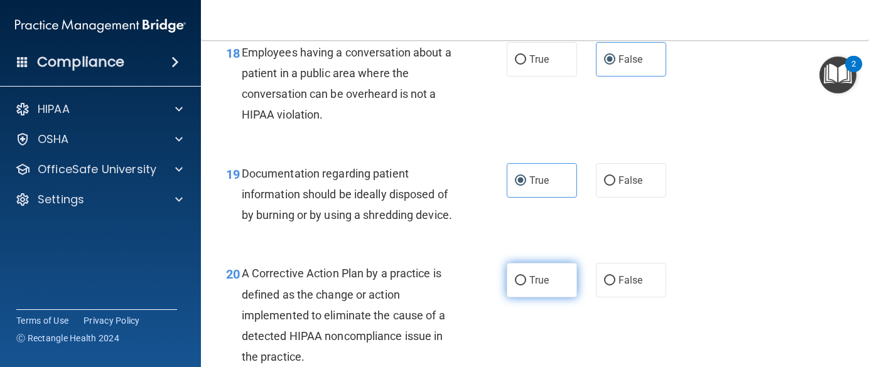
click at [533, 286] on span "True" at bounding box center [538, 280] width 19 height 12
click at [526, 286] on input "True" at bounding box center [520, 280] width 11 height 9
radio input "true"
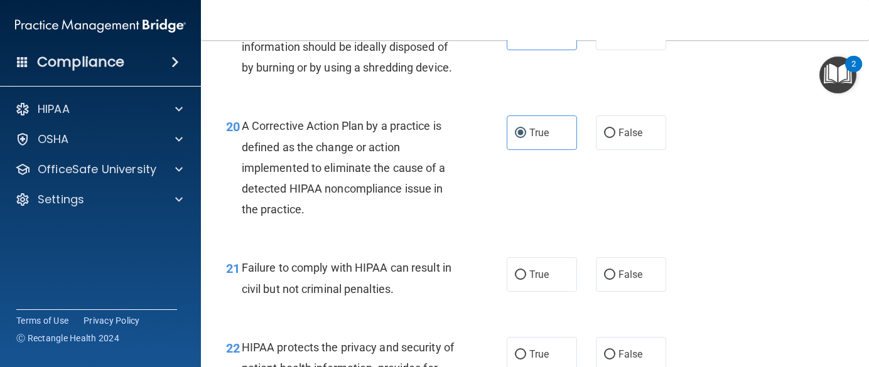
scroll to position [2263, 0]
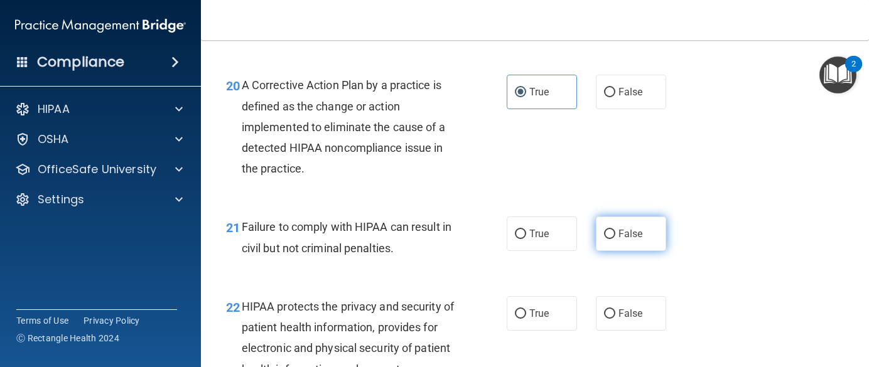
click at [611, 251] on label "False" at bounding box center [631, 234] width 70 height 35
click at [611, 239] on input "False" at bounding box center [609, 234] width 11 height 9
radio input "true"
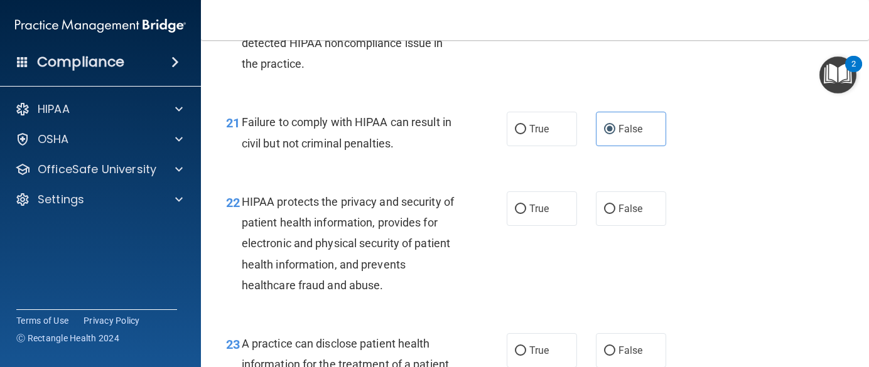
scroll to position [2388, 0]
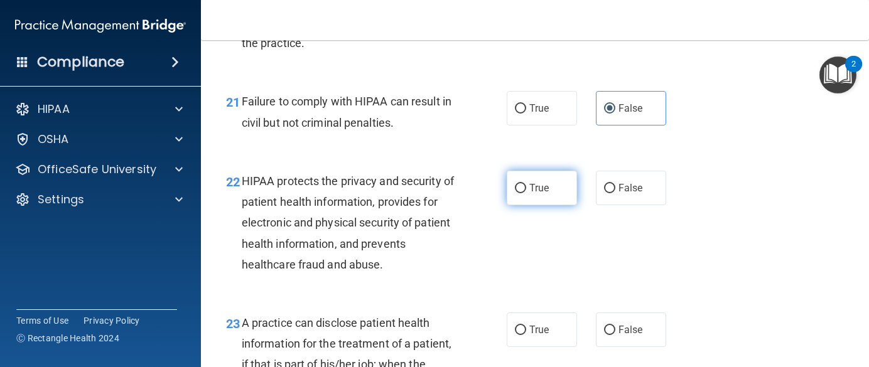
click at [529, 194] on span "True" at bounding box center [538, 188] width 19 height 12
click at [526, 193] on input "True" at bounding box center [520, 188] width 11 height 9
radio input "true"
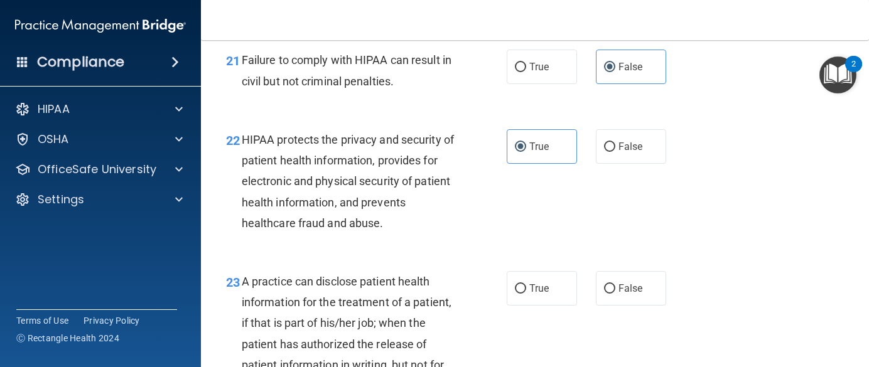
scroll to position [2451, 0]
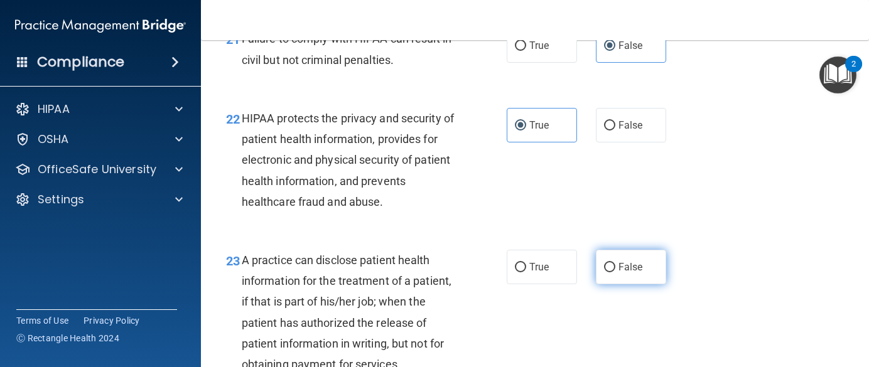
click at [637, 284] on label "False" at bounding box center [631, 267] width 70 height 35
click at [615, 273] on input "False" at bounding box center [609, 267] width 11 height 9
radio input "true"
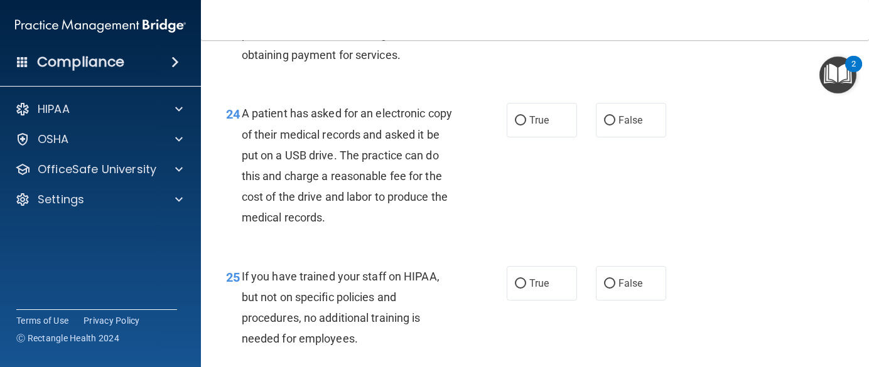
scroll to position [2765, 0]
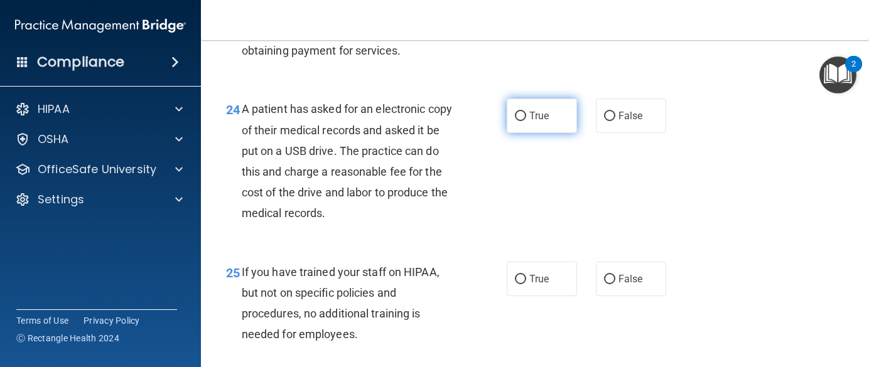
click at [534, 122] on span "True" at bounding box center [538, 116] width 19 height 12
click at [526, 121] on input "True" at bounding box center [520, 116] width 11 height 9
radio input "true"
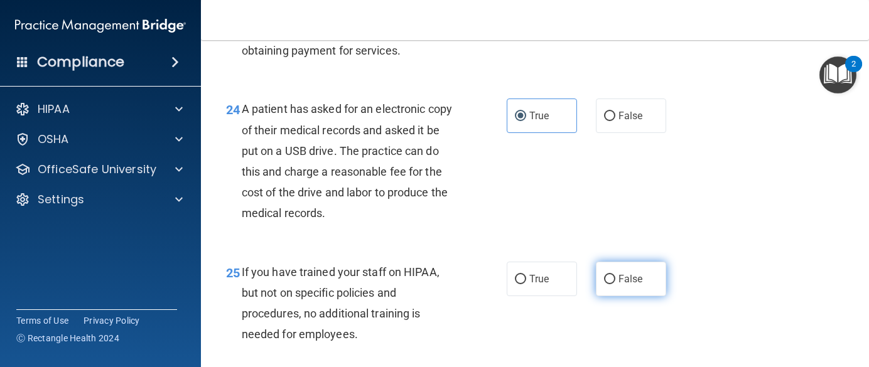
click at [629, 296] on label "False" at bounding box center [631, 279] width 70 height 35
click at [615, 284] on input "False" at bounding box center [609, 279] width 11 height 9
radio input "true"
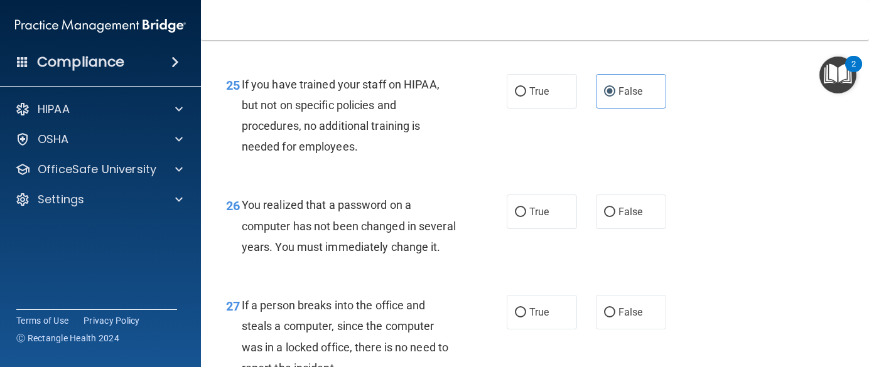
scroll to position [2954, 0]
click at [517, 229] on label "True" at bounding box center [542, 211] width 70 height 35
click at [517, 217] on input "True" at bounding box center [520, 211] width 11 height 9
radio input "true"
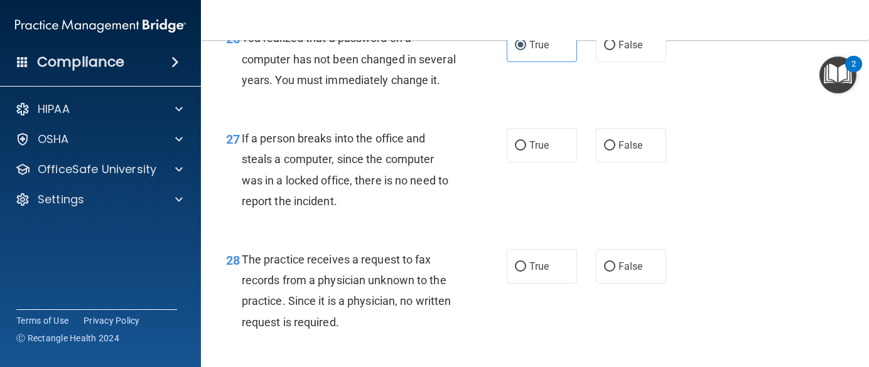
scroll to position [3142, 0]
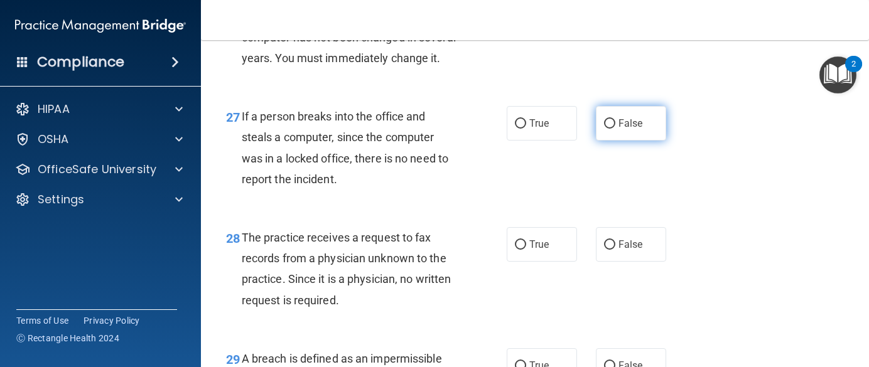
click at [622, 141] on label "False" at bounding box center [631, 123] width 70 height 35
click at [615, 129] on input "False" at bounding box center [609, 123] width 11 height 9
radio input "true"
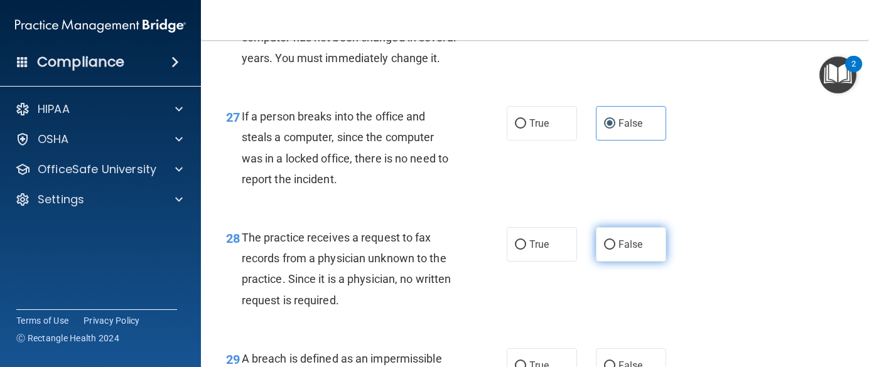
click at [635, 262] on label "False" at bounding box center [631, 244] width 70 height 35
click at [615, 250] on input "False" at bounding box center [609, 244] width 11 height 9
radio input "true"
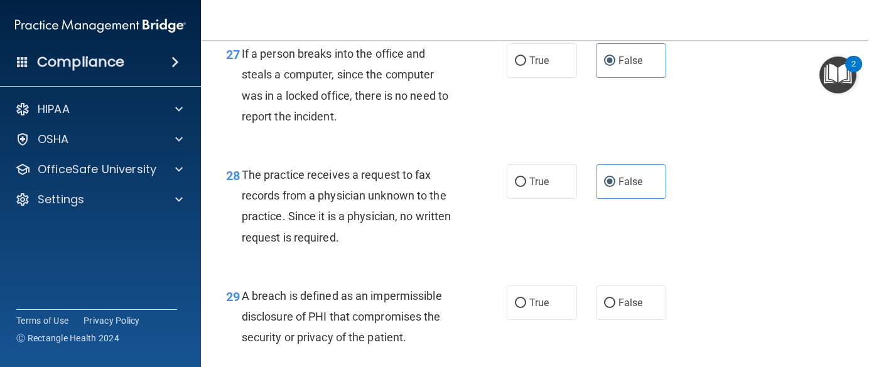
scroll to position [3268, 0]
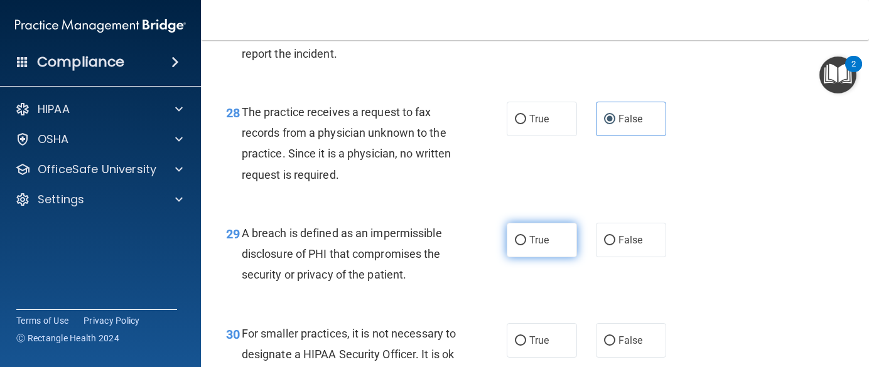
click at [529, 246] on span "True" at bounding box center [538, 240] width 19 height 12
click at [526, 246] on input "True" at bounding box center [520, 240] width 11 height 9
radio input "true"
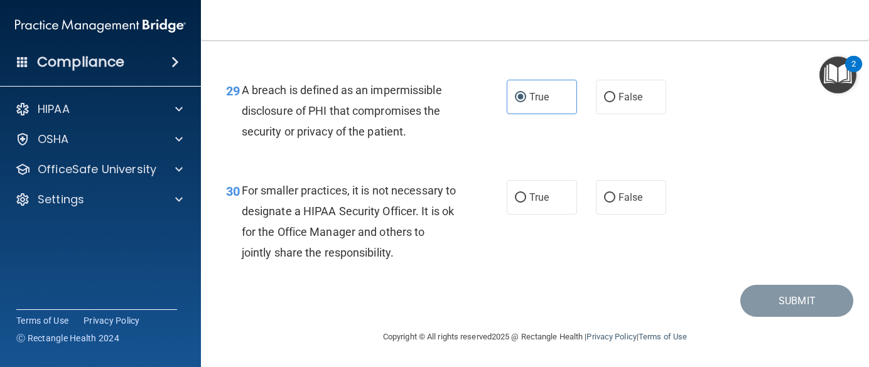
scroll to position [3456, 0]
click at [623, 215] on label "False" at bounding box center [631, 197] width 70 height 35
click at [615, 203] on input "False" at bounding box center [609, 197] width 11 height 9
radio input "true"
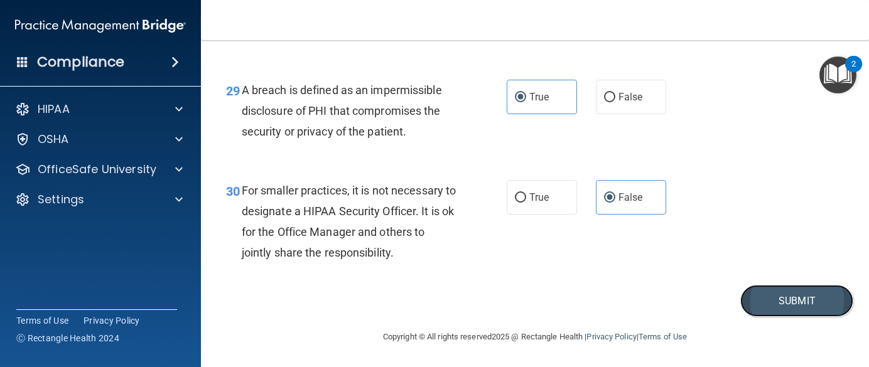
click at [764, 315] on button "Submit" at bounding box center [796, 301] width 113 height 32
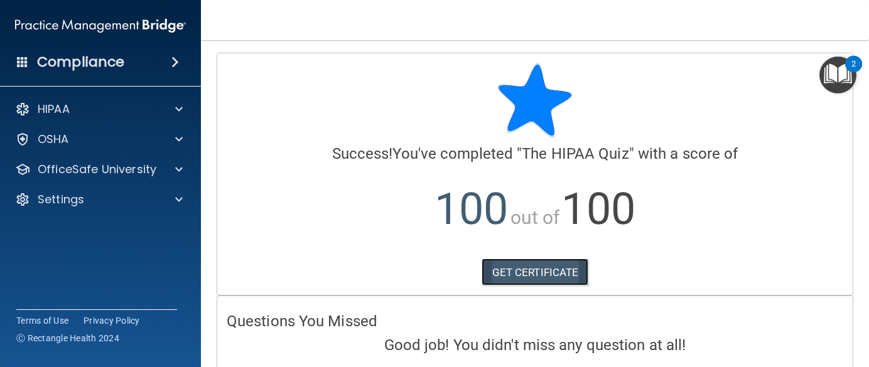
click at [497, 270] on link "GET CERTIFICATE" at bounding box center [535, 273] width 107 height 28
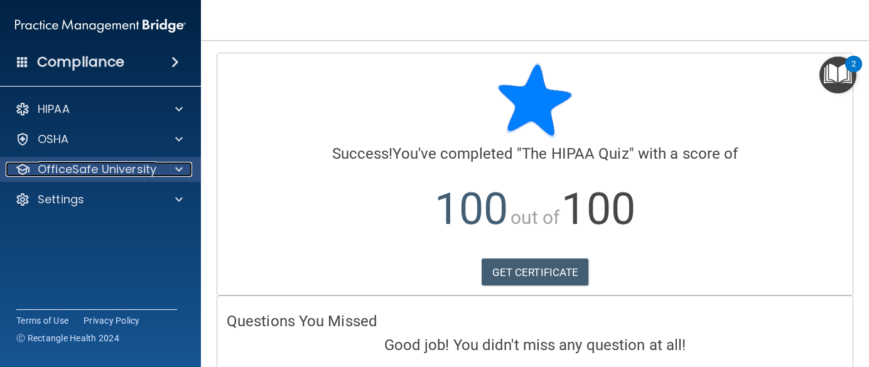
click at [92, 162] on p "OfficeSafe University" at bounding box center [97, 169] width 119 height 15
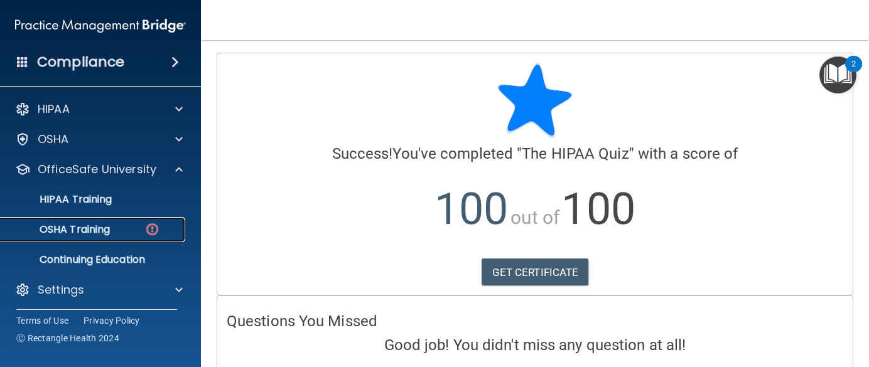
click at [83, 229] on p "OSHA Training" at bounding box center [59, 230] width 102 height 13
